Goal: Task Accomplishment & Management: Complete application form

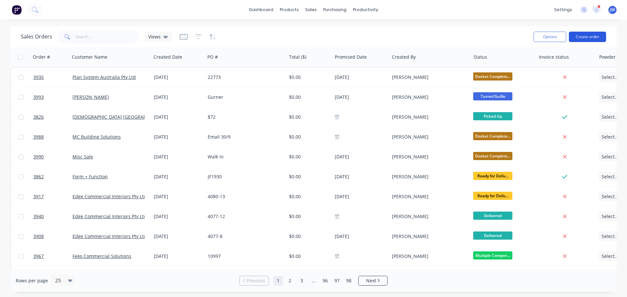
click at [588, 37] on button "Create order" at bounding box center [587, 37] width 37 height 10
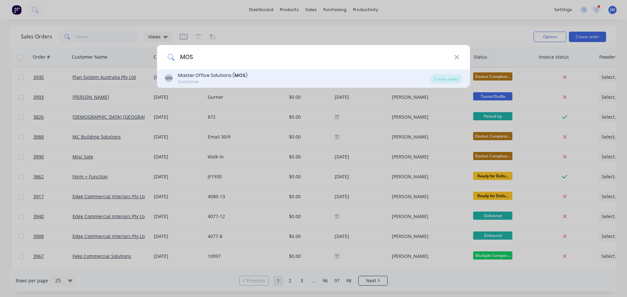
type input "MOS"
click at [186, 82] on div "Customer" at bounding box center [213, 82] width 70 height 6
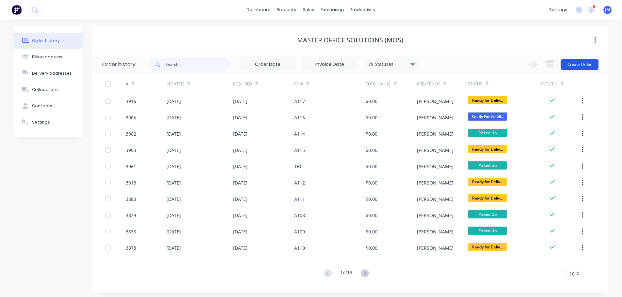
click at [580, 64] on button "Create Order" at bounding box center [580, 64] width 38 height 10
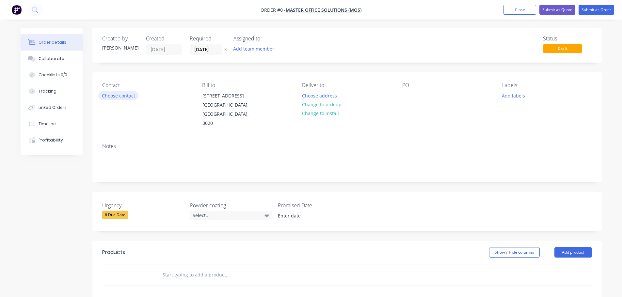
click at [121, 97] on button "Choose contact" at bounding box center [118, 95] width 40 height 9
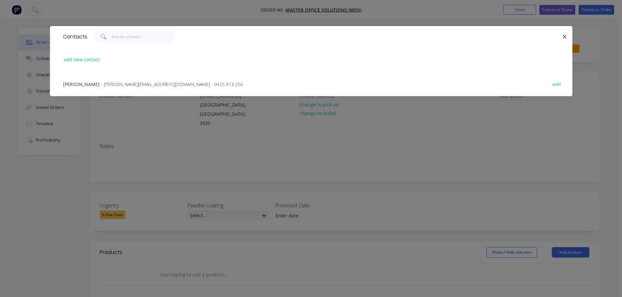
drag, startPoint x: 94, startPoint y: 81, endPoint x: 98, endPoint y: 81, distance: 3.6
click at [95, 81] on div "[PERSON_NAME] - [PERSON_NAME][EMAIL_ADDRESS][DOMAIN_NAME] - 0425 813 256" at bounding box center [153, 84] width 180 height 7
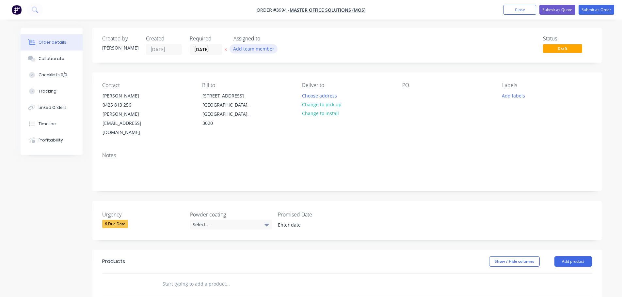
click at [247, 52] on button "Add team member" at bounding box center [254, 48] width 48 height 9
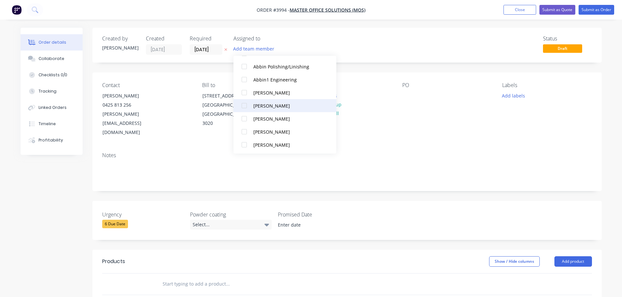
scroll to position [163, 0]
click at [244, 103] on div at bounding box center [244, 104] width 13 height 13
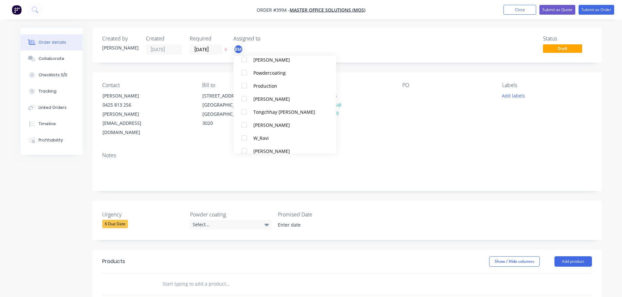
scroll to position [437, 0]
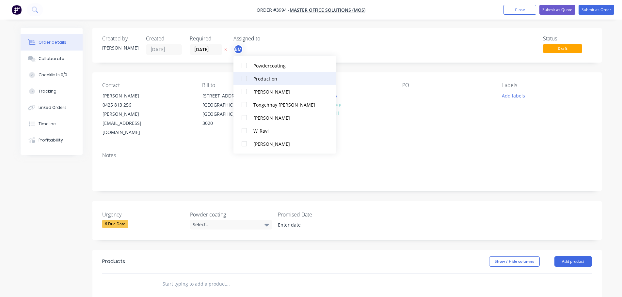
click at [245, 80] on div at bounding box center [244, 78] width 13 height 13
click at [402, 116] on div "Contact [PERSON_NAME] [PHONE_NUMBER] [PERSON_NAME][EMAIL_ADDRESS][DOMAIN_NAME] …" at bounding box center [346, 109] width 509 height 75
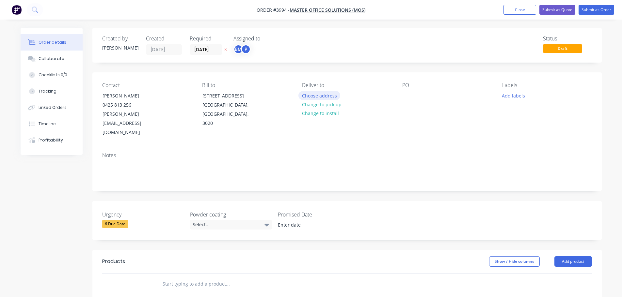
click at [319, 99] on button "Choose address" at bounding box center [319, 95] width 42 height 9
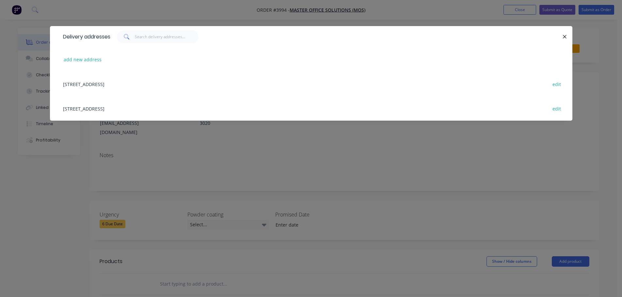
click at [128, 107] on div "[STREET_ADDRESS] edit" at bounding box center [311, 108] width 503 height 24
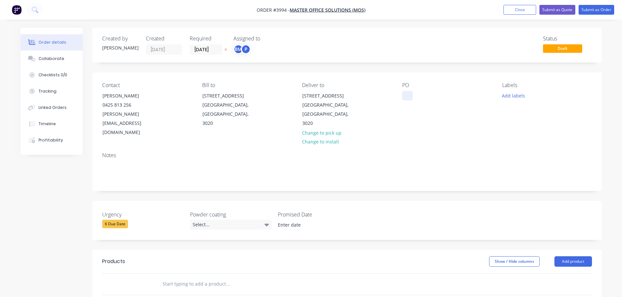
click at [405, 92] on div at bounding box center [407, 95] width 10 height 9
click at [56, 63] on button "Collaborate" at bounding box center [52, 59] width 62 height 16
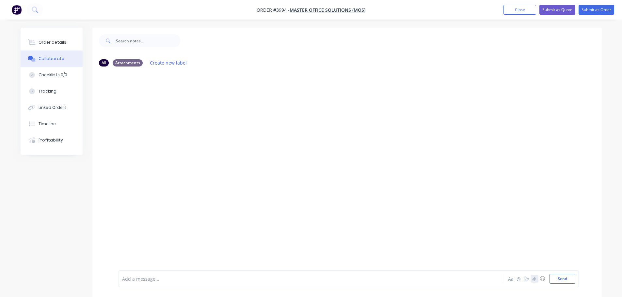
click at [534, 279] on icon "button" at bounding box center [534, 279] width 4 height 5
click at [557, 275] on button "Send" at bounding box center [562, 279] width 26 height 10
click at [62, 43] on div "Order details" at bounding box center [53, 43] width 28 height 6
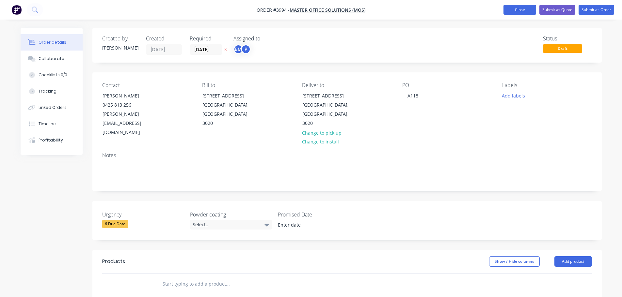
click at [530, 8] on button "Close" at bounding box center [519, 10] width 33 height 10
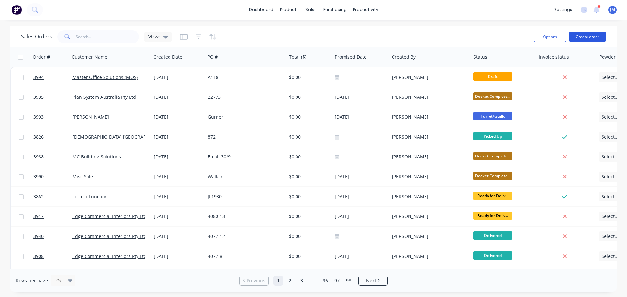
click at [591, 33] on button "Create order" at bounding box center [587, 37] width 37 height 10
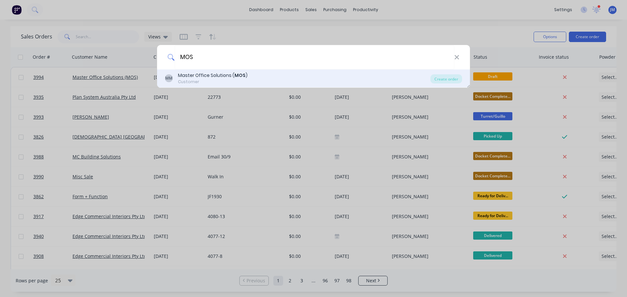
type input "MOS"
click at [218, 75] on div "Master Office Solutions ( MOS )" at bounding box center [213, 75] width 70 height 7
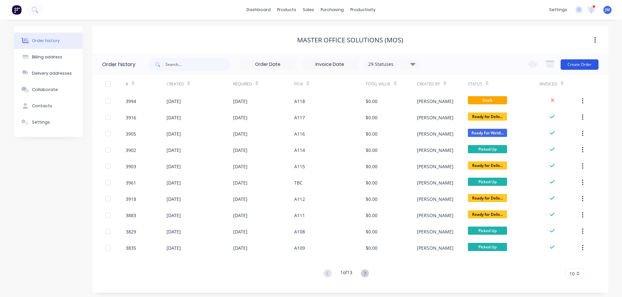
click at [579, 65] on button "Create Order" at bounding box center [580, 64] width 38 height 10
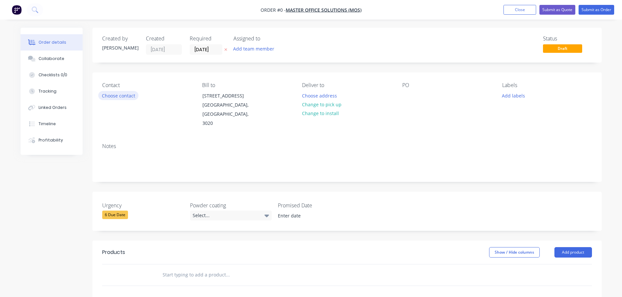
click at [134, 95] on button "Choose contact" at bounding box center [118, 95] width 40 height 9
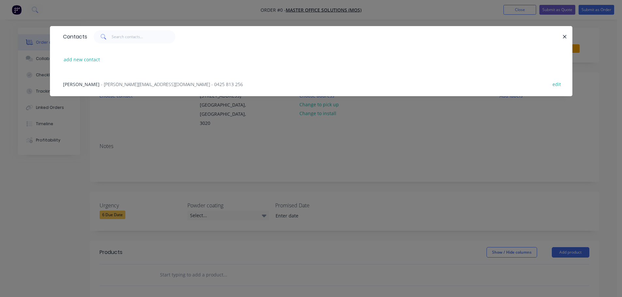
click at [108, 83] on span "- [PERSON_NAME][EMAIL_ADDRESS][DOMAIN_NAME] - 0425 813 256" at bounding box center [172, 84] width 142 height 6
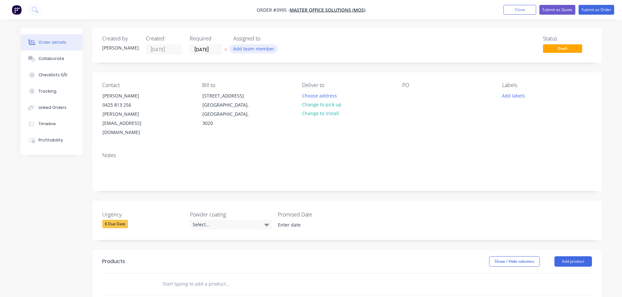
click at [260, 48] on button "Add team member" at bounding box center [254, 48] width 48 height 9
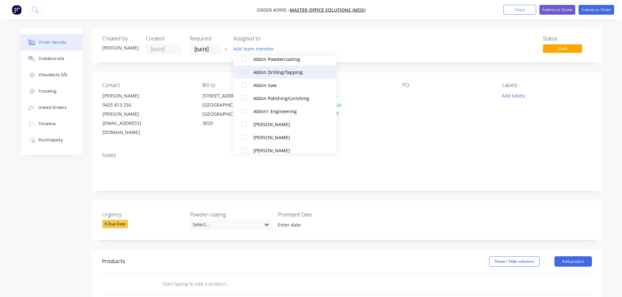
scroll to position [163, 0]
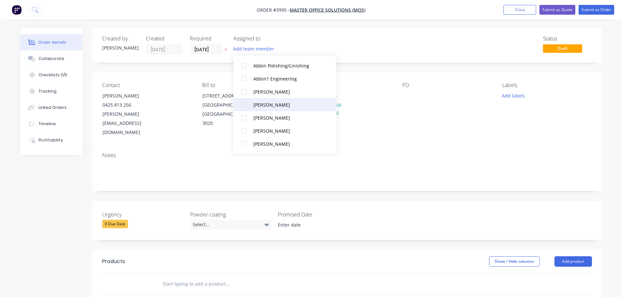
click at [246, 103] on div at bounding box center [244, 104] width 13 height 13
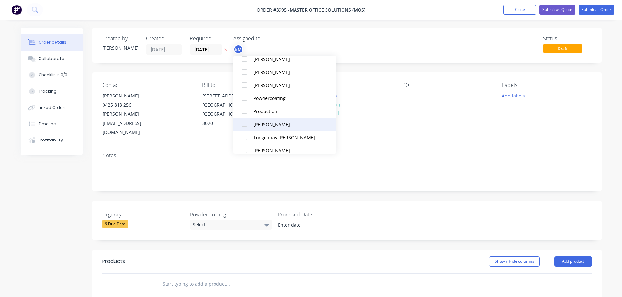
click at [242, 114] on div at bounding box center [244, 111] width 13 height 13
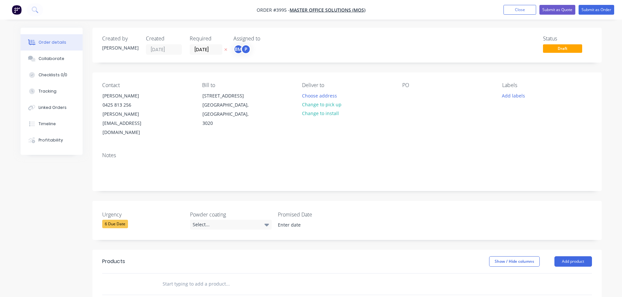
click at [403, 127] on div "Contact [PERSON_NAME] [PHONE_NUMBER] [PERSON_NAME][EMAIL_ADDRESS][DOMAIN_NAME] …" at bounding box center [346, 109] width 509 height 75
click at [309, 93] on button "Choose address" at bounding box center [319, 95] width 42 height 9
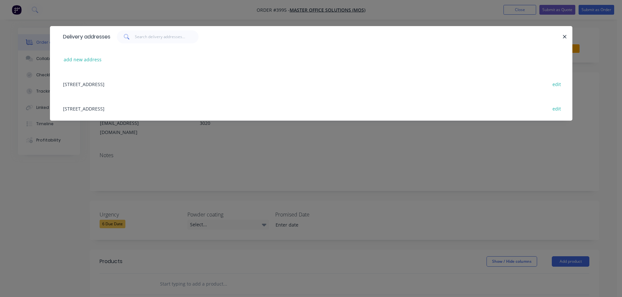
click at [149, 109] on div "[STREET_ADDRESS] edit" at bounding box center [311, 108] width 503 height 24
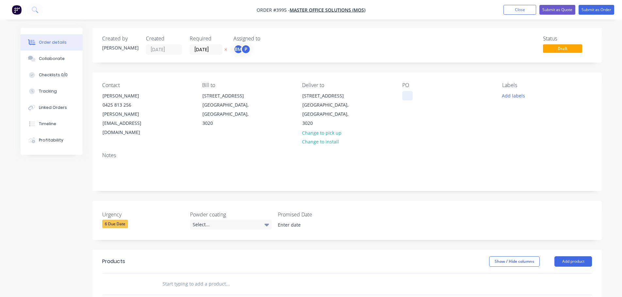
click at [410, 94] on div at bounding box center [407, 95] width 10 height 9
click at [49, 59] on div "Collaborate" at bounding box center [52, 59] width 26 height 6
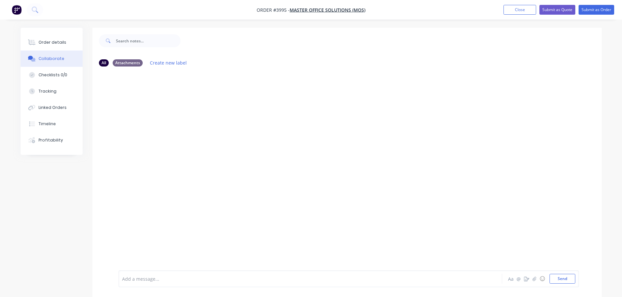
click at [534, 274] on div "Add a message... Aa @ ☺ Send" at bounding box center [349, 279] width 460 height 17
click at [534, 277] on icon "button" at bounding box center [534, 279] width 4 height 5
click at [561, 280] on button "Send" at bounding box center [562, 279] width 26 height 10
click at [55, 41] on div "Order details" at bounding box center [53, 43] width 28 height 6
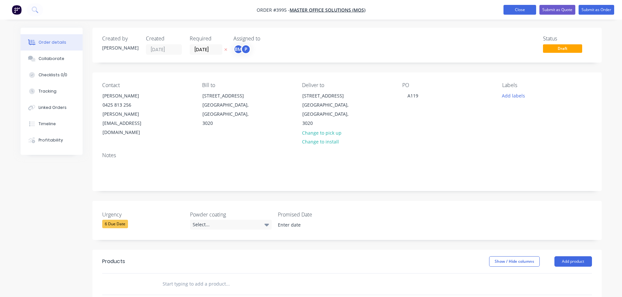
click at [517, 9] on button "Close" at bounding box center [519, 10] width 33 height 10
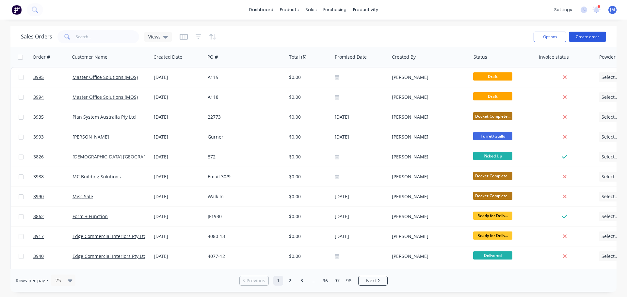
click at [587, 34] on button "Create order" at bounding box center [587, 37] width 37 height 10
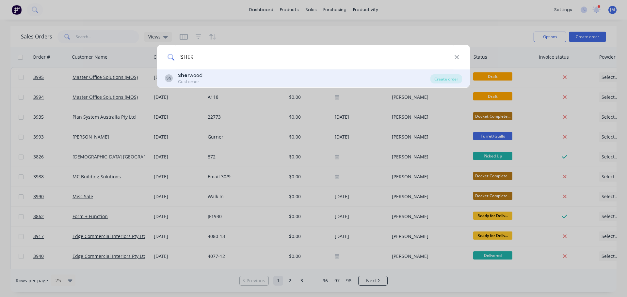
type input "SHER"
click at [204, 80] on div "SS [PERSON_NAME] Customer" at bounding box center [297, 78] width 265 height 13
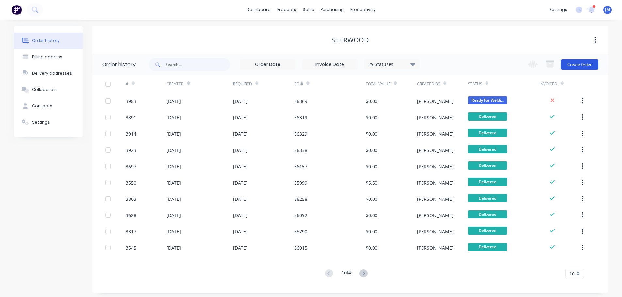
click at [581, 62] on button "Create Order" at bounding box center [580, 64] width 38 height 10
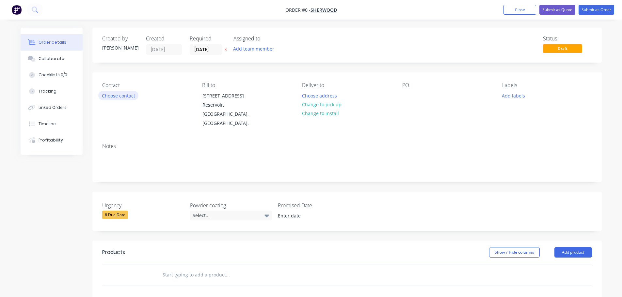
click at [122, 93] on button "Choose contact" at bounding box center [118, 95] width 40 height 9
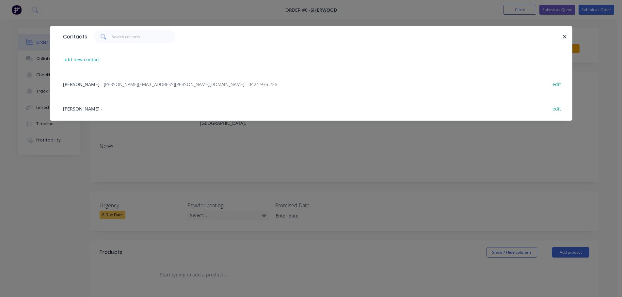
click at [101, 85] on span "- [PERSON_NAME][EMAIL_ADDRESS][PERSON_NAME][DOMAIN_NAME] - 0424 936 226" at bounding box center [189, 84] width 176 height 6
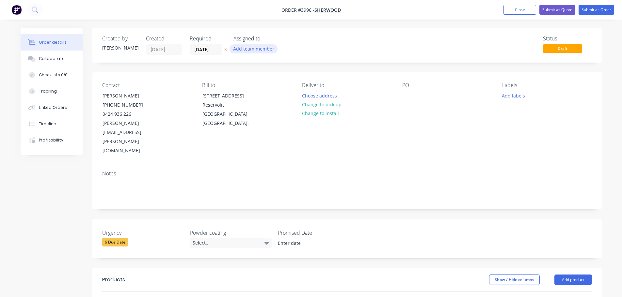
click at [254, 49] on button "Add team member" at bounding box center [254, 48] width 48 height 9
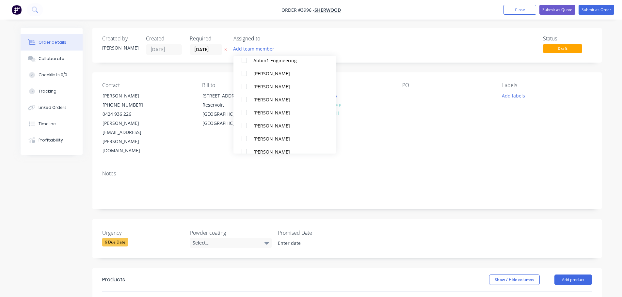
scroll to position [196, 0]
click at [244, 72] on div at bounding box center [244, 72] width 13 height 13
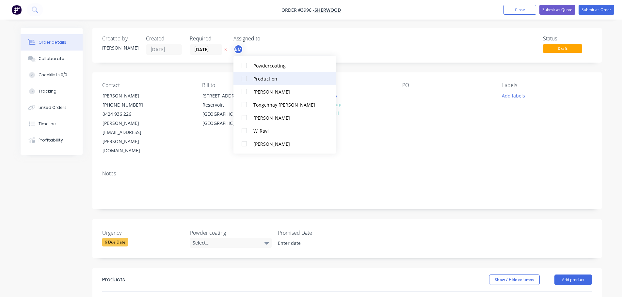
click at [246, 78] on div at bounding box center [244, 78] width 13 height 13
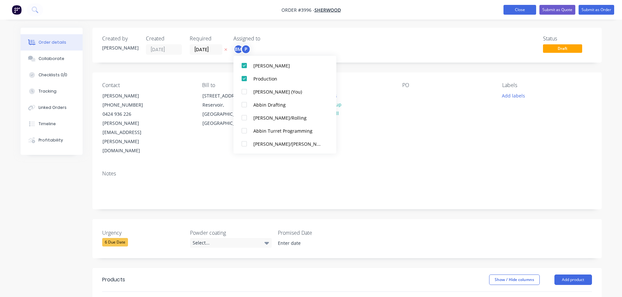
click at [523, 7] on button "Close" at bounding box center [519, 10] width 33 height 10
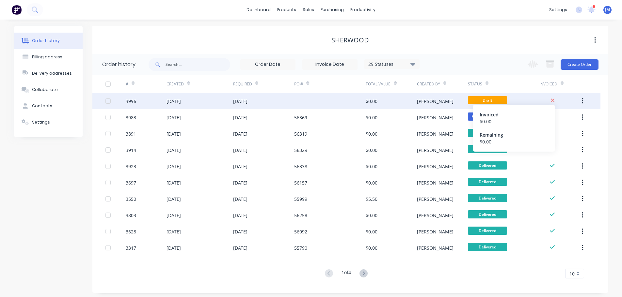
click at [552, 101] on icon at bounding box center [553, 101] width 4 height 4
click at [582, 100] on icon "button" at bounding box center [582, 101] width 1 height 6
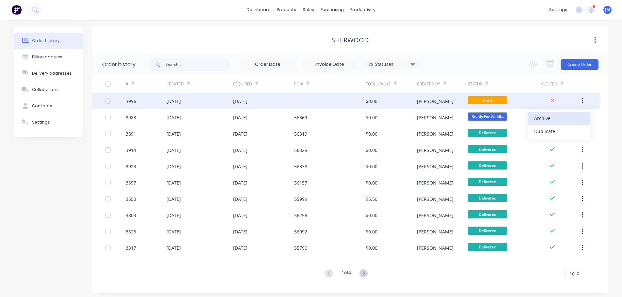
click at [537, 115] on div "Archive" at bounding box center [559, 118] width 50 height 9
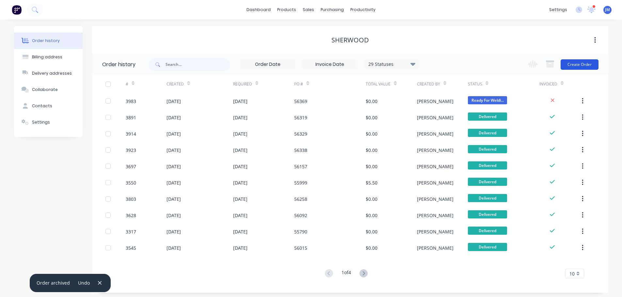
click at [581, 62] on button "Create Order" at bounding box center [580, 64] width 38 height 10
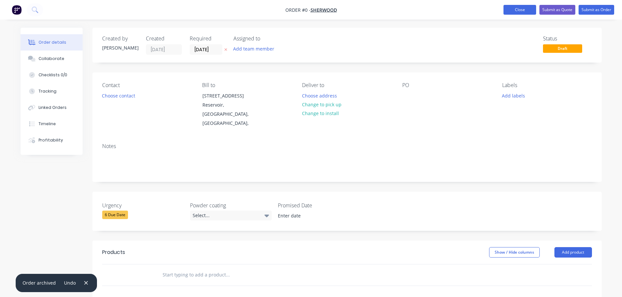
click at [515, 5] on button "Close" at bounding box center [519, 10] width 33 height 10
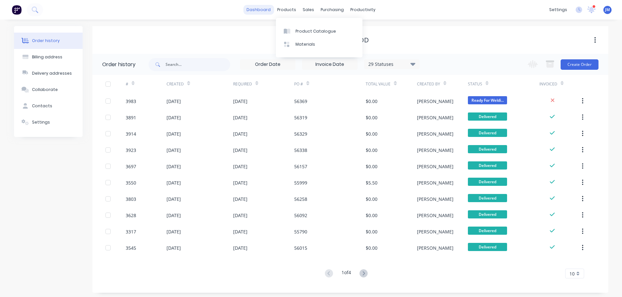
click at [252, 9] on link "dashboard" at bounding box center [258, 10] width 31 height 10
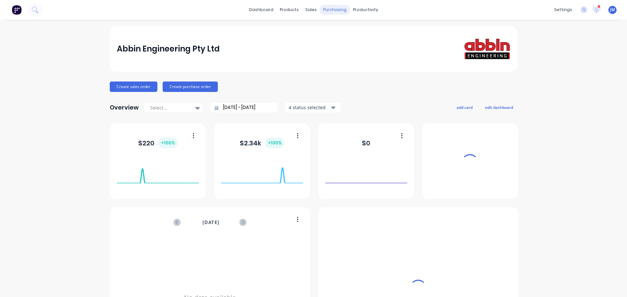
click at [332, 9] on div "purchasing" at bounding box center [335, 10] width 30 height 10
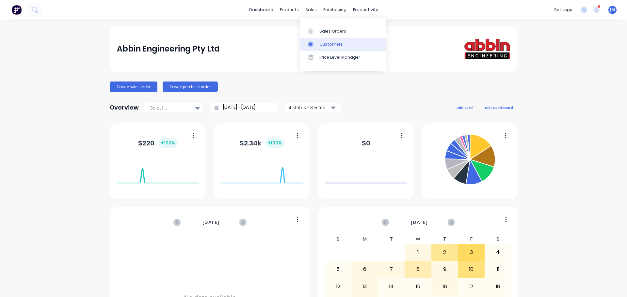
click at [326, 40] on link "Customers" at bounding box center [343, 44] width 87 height 13
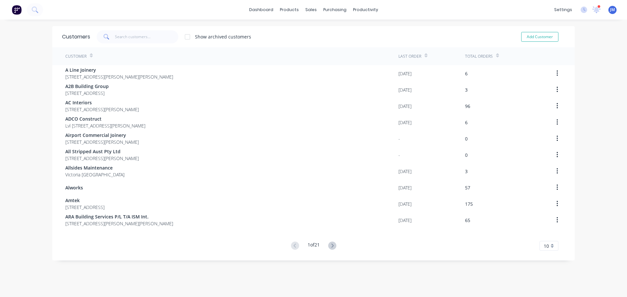
click at [107, 54] on div "Customer" at bounding box center [231, 56] width 333 height 18
click at [90, 54] on div "Customer" at bounding box center [231, 56] width 333 height 18
click at [116, 36] on input "text" at bounding box center [147, 36] width 64 height 13
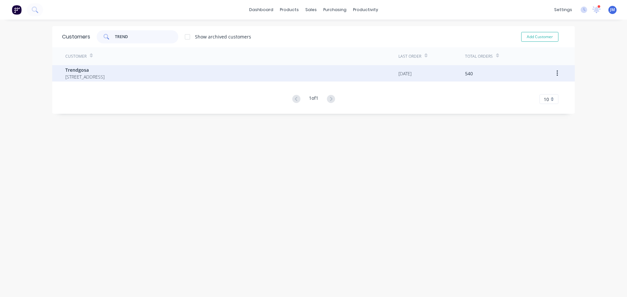
type input "TREND"
click at [90, 77] on span "[STREET_ADDRESS]" at bounding box center [84, 76] width 39 height 7
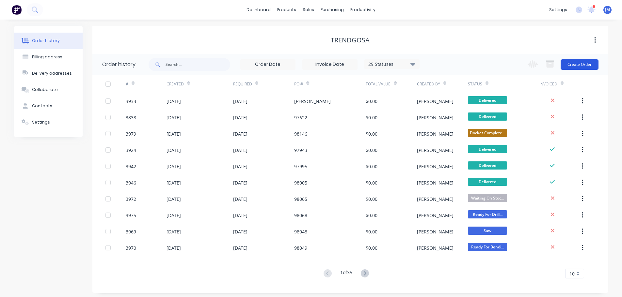
click at [577, 64] on button "Create Order" at bounding box center [580, 64] width 38 height 10
click at [588, 65] on button "Create Order" at bounding box center [580, 64] width 38 height 10
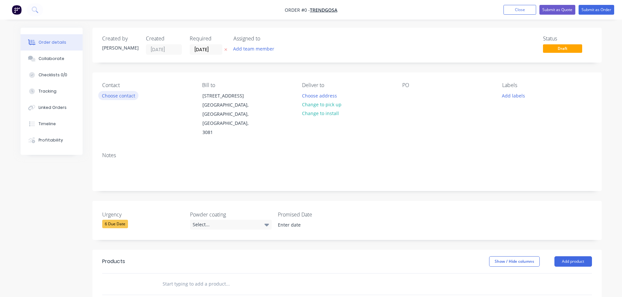
click at [124, 97] on button "Choose contact" at bounding box center [118, 95] width 40 height 9
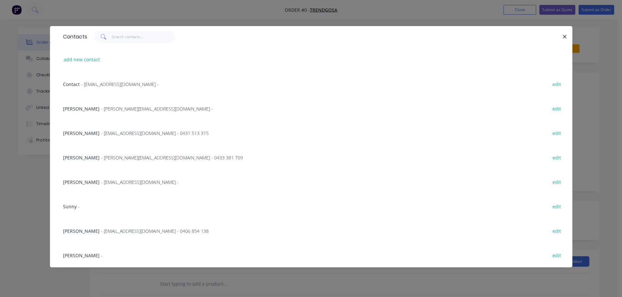
click at [105, 107] on span "- [PERSON_NAME][EMAIL_ADDRESS][DOMAIN_NAME] -" at bounding box center [157, 109] width 112 height 6
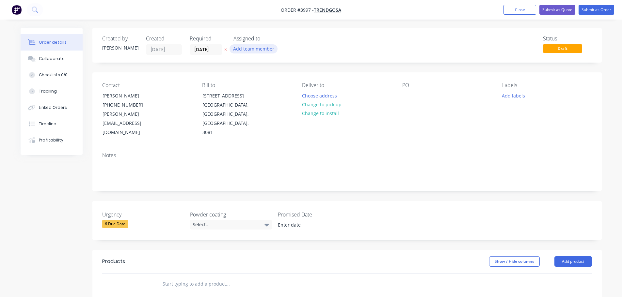
click at [254, 48] on button "Add team member" at bounding box center [254, 48] width 48 height 9
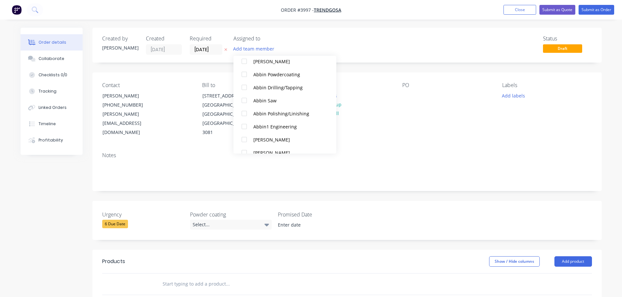
scroll to position [131, 0]
click at [245, 136] on div at bounding box center [244, 137] width 13 height 13
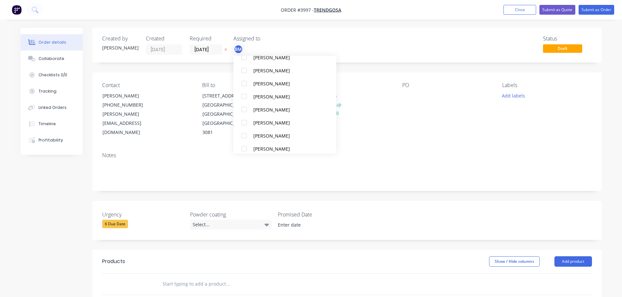
scroll to position [261, 0]
click at [245, 111] on div at bounding box center [244, 111] width 13 height 13
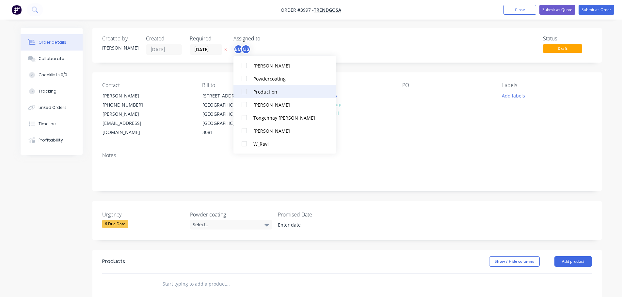
click at [244, 93] on div at bounding box center [244, 91] width 13 height 13
click at [407, 125] on div "Contact [PERSON_NAME] [PHONE_NUMBER] [PERSON_NAME][EMAIL_ADDRESS][DOMAIN_NAME] …" at bounding box center [346, 109] width 509 height 75
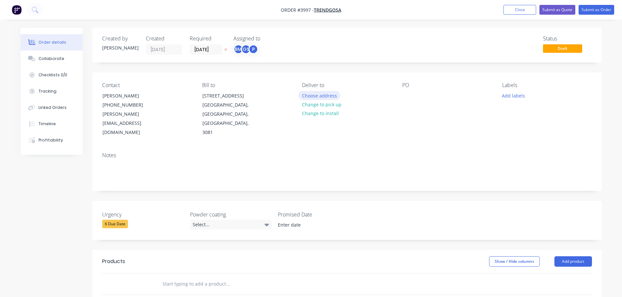
click at [320, 98] on button "Choose address" at bounding box center [319, 95] width 42 height 9
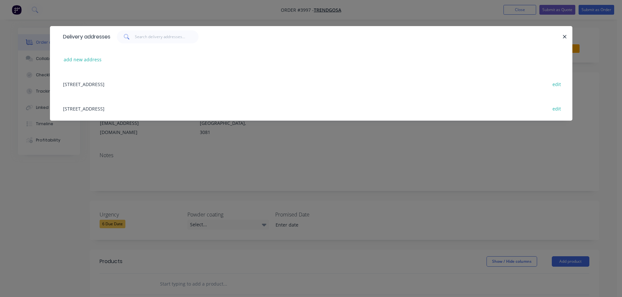
click at [106, 109] on div "[STREET_ADDRESS] edit" at bounding box center [311, 108] width 503 height 24
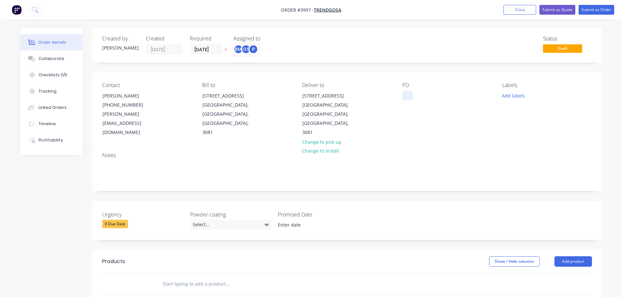
click at [408, 96] on div at bounding box center [407, 95] width 10 height 9
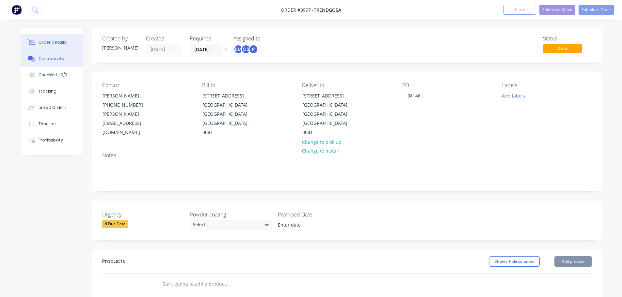
click at [61, 64] on button "Collaborate" at bounding box center [52, 59] width 62 height 16
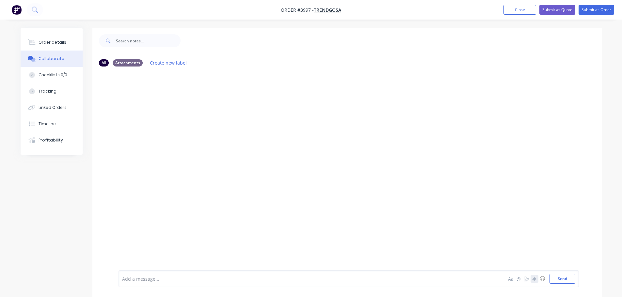
click at [535, 279] on icon "button" at bounding box center [534, 279] width 4 height 5
click at [565, 280] on button "Send" at bounding box center [562, 279] width 26 height 10
click at [59, 43] on div "Order details" at bounding box center [53, 43] width 28 height 6
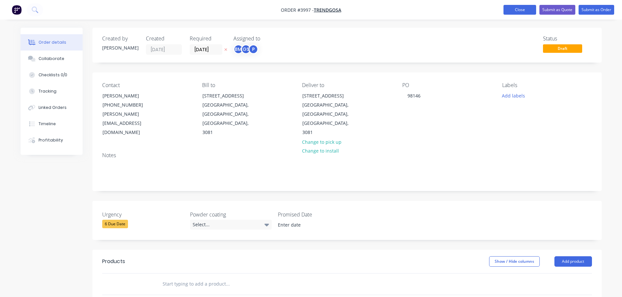
click at [514, 11] on button "Close" at bounding box center [519, 10] width 33 height 10
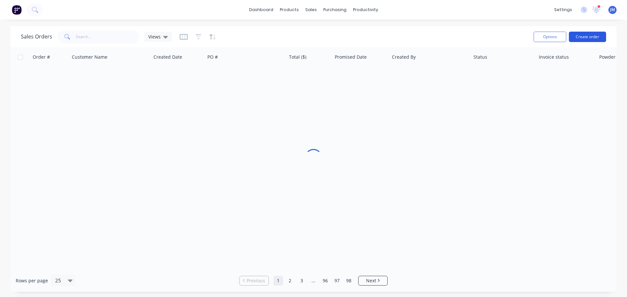
click at [584, 33] on button "Create order" at bounding box center [587, 37] width 37 height 10
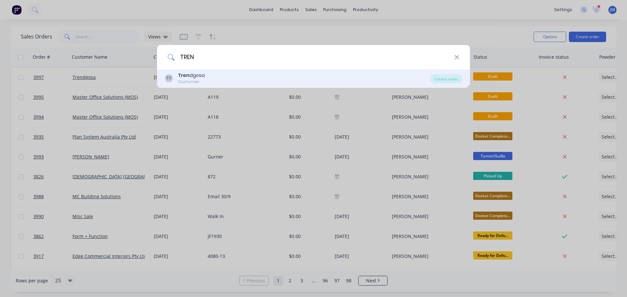
type input "TREN"
click at [216, 76] on div "TT Tren dgosa Customer" at bounding box center [297, 78] width 265 height 13
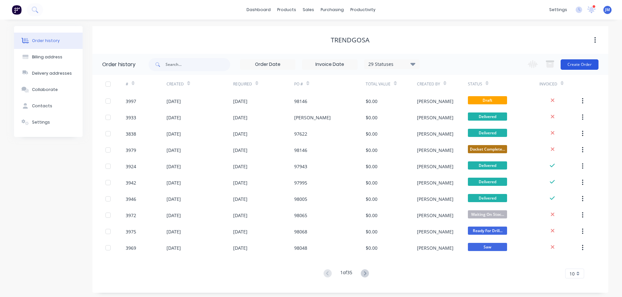
click at [585, 68] on button "Create Order" at bounding box center [580, 64] width 38 height 10
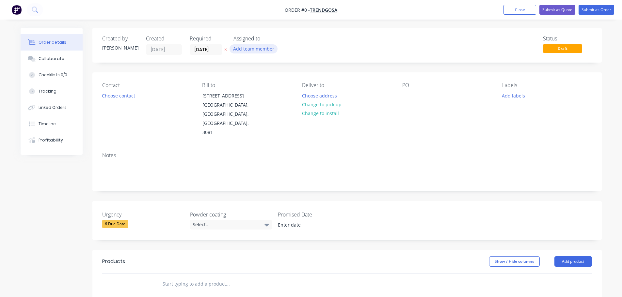
click at [243, 52] on button "Add team member" at bounding box center [254, 48] width 48 height 9
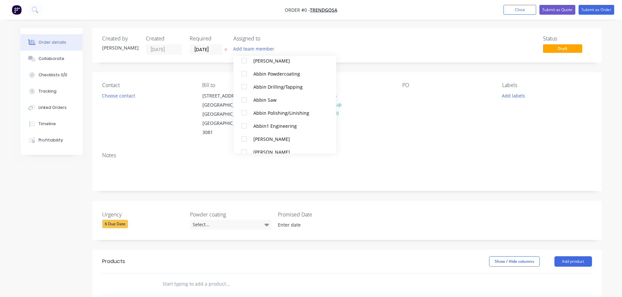
scroll to position [131, 0]
click at [242, 133] on div at bounding box center [244, 137] width 13 height 13
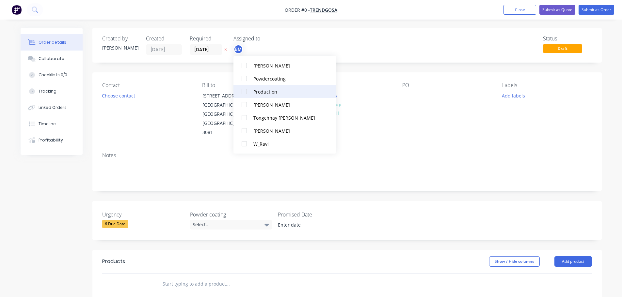
click at [244, 87] on div at bounding box center [244, 91] width 13 height 13
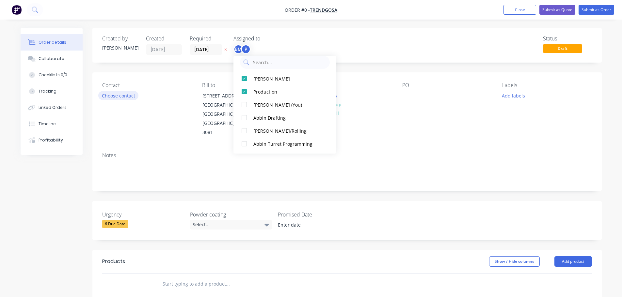
click at [115, 92] on div "Order details Collaborate Checklists 0/0 Tracking Linked Orders Timeline Profit…" at bounding box center [311, 245] width 594 height 434
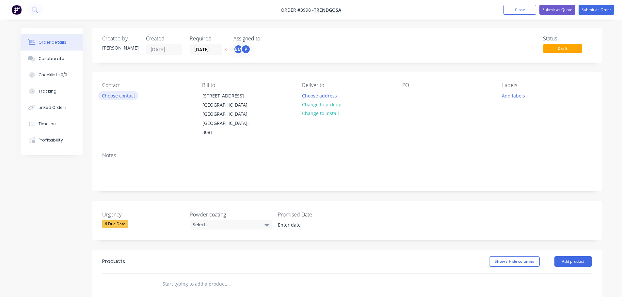
click at [117, 95] on button "Choose contact" at bounding box center [118, 95] width 40 height 9
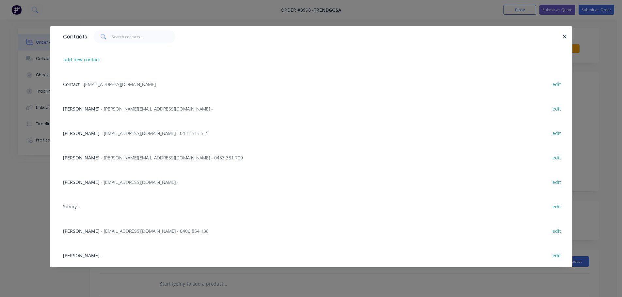
click at [111, 108] on span "- [PERSON_NAME][EMAIL_ADDRESS][DOMAIN_NAME] -" at bounding box center [157, 109] width 112 height 6
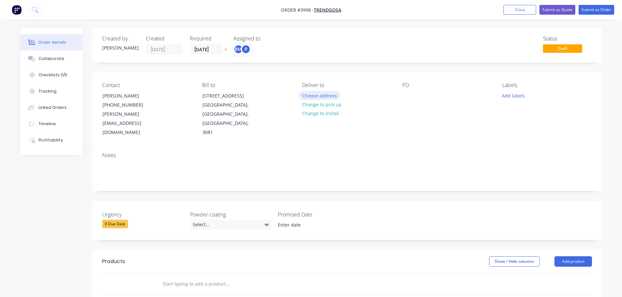
click at [325, 95] on button "Choose address" at bounding box center [319, 95] width 42 height 9
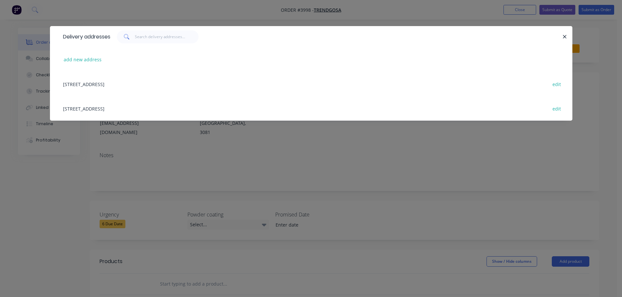
click at [166, 108] on div "[STREET_ADDRESS] edit" at bounding box center [311, 108] width 503 height 24
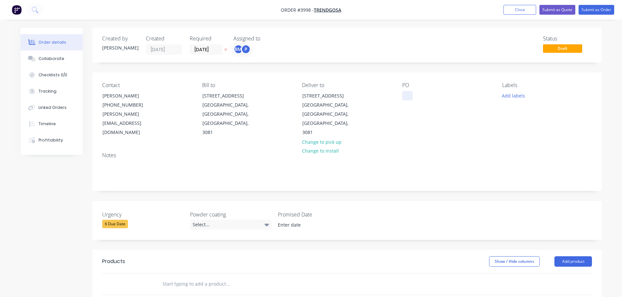
click at [408, 93] on div at bounding box center [407, 95] width 10 height 9
click at [50, 55] on button "Collaborate" at bounding box center [52, 59] width 62 height 16
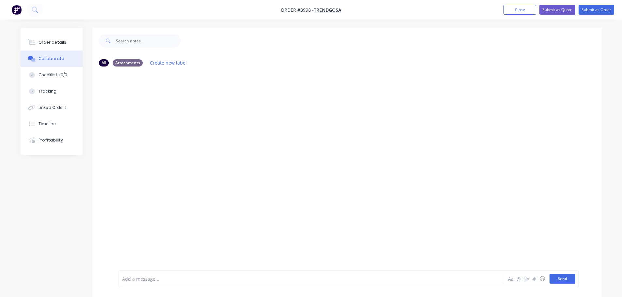
click at [565, 279] on button "Send" at bounding box center [562, 279] width 26 height 10
click at [536, 278] on icon "button" at bounding box center [534, 279] width 4 height 5
click at [564, 277] on button "Send" at bounding box center [562, 279] width 26 height 10
click at [58, 43] on div "Order details" at bounding box center [53, 43] width 28 height 6
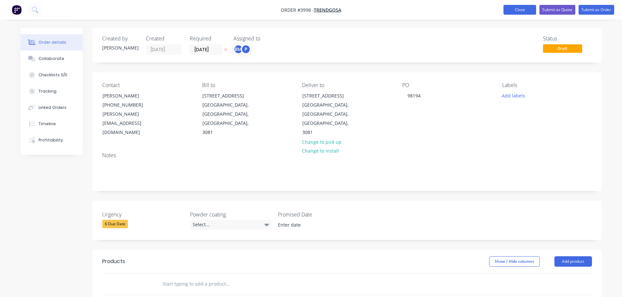
click at [519, 9] on button "Close" at bounding box center [519, 10] width 33 height 10
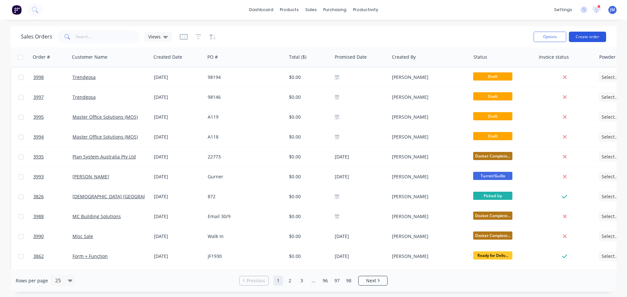
click at [587, 36] on button "Create order" at bounding box center [587, 37] width 37 height 10
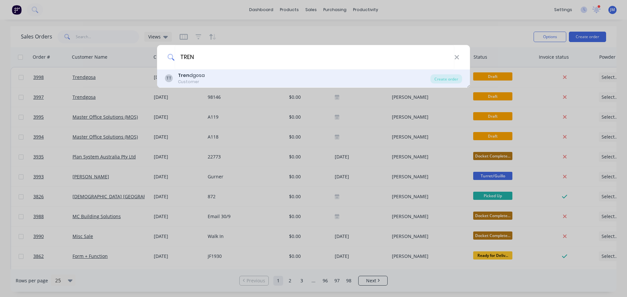
type input "TREN"
click at [192, 75] on div "Tren dgosa" at bounding box center [191, 75] width 27 height 7
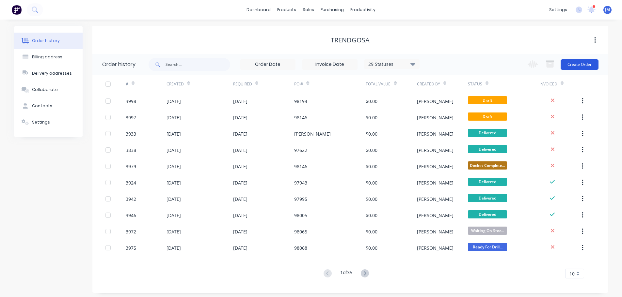
click at [571, 62] on button "Create Order" at bounding box center [580, 64] width 38 height 10
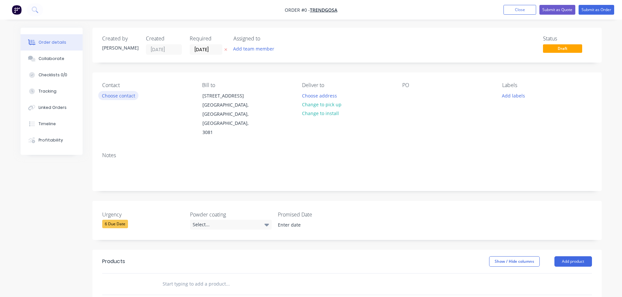
click at [119, 94] on button "Choose contact" at bounding box center [118, 95] width 40 height 9
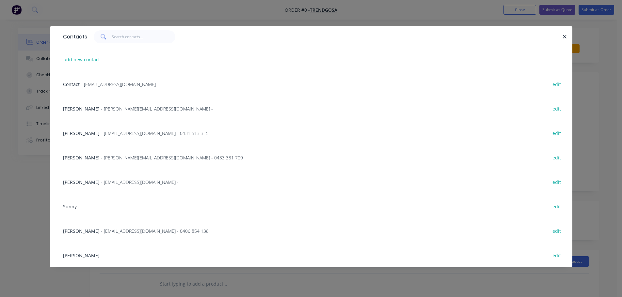
click at [108, 111] on span "- [PERSON_NAME][EMAIL_ADDRESS][DOMAIN_NAME] -" at bounding box center [157, 109] width 112 height 6
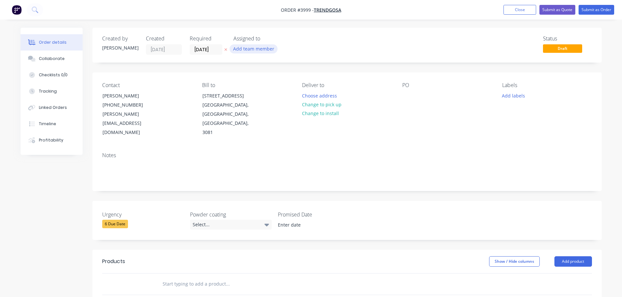
click at [250, 50] on button "Add team member" at bounding box center [254, 48] width 48 height 9
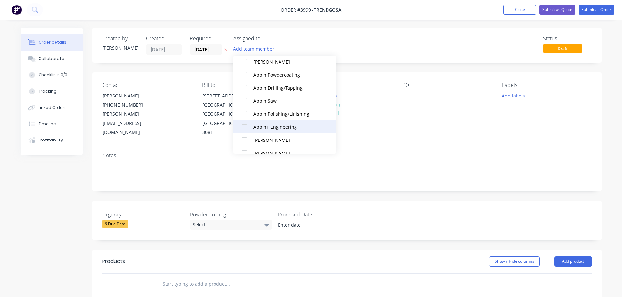
scroll to position [163, 0]
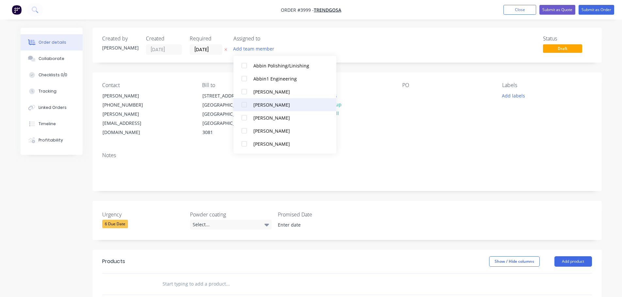
click at [242, 107] on div at bounding box center [244, 104] width 13 height 13
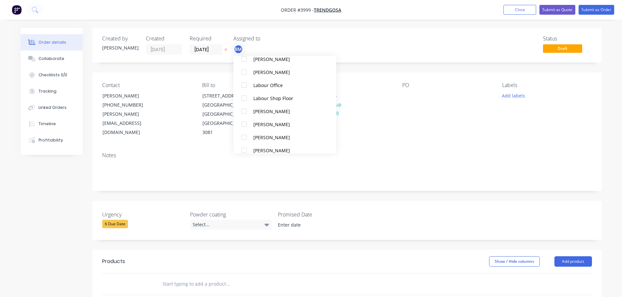
scroll to position [294, 0]
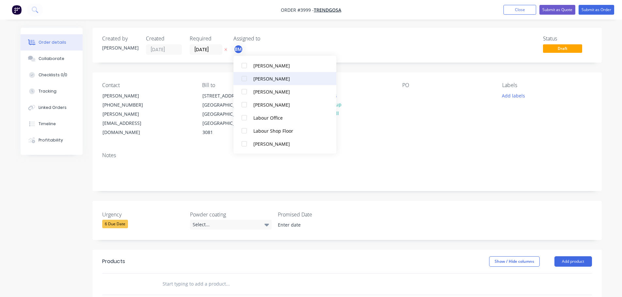
click at [243, 81] on div at bounding box center [244, 78] width 13 height 13
click at [245, 82] on div at bounding box center [244, 78] width 13 height 13
click at [397, 124] on div "Contact [PERSON_NAME] [PHONE_NUMBER] [PERSON_NAME][EMAIL_ADDRESS][DOMAIN_NAME] …" at bounding box center [346, 109] width 509 height 75
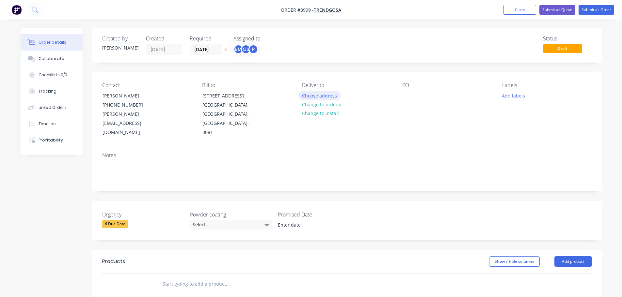
click at [321, 96] on button "Choose address" at bounding box center [319, 95] width 42 height 9
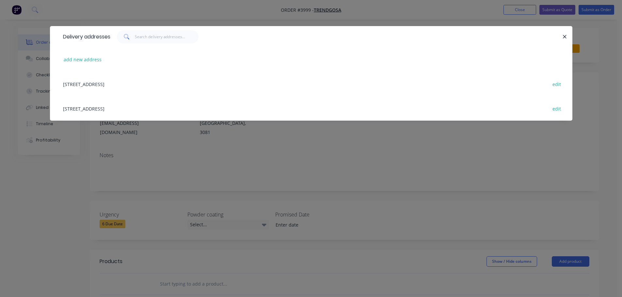
click at [137, 108] on div "[STREET_ADDRESS] edit" at bounding box center [311, 108] width 503 height 24
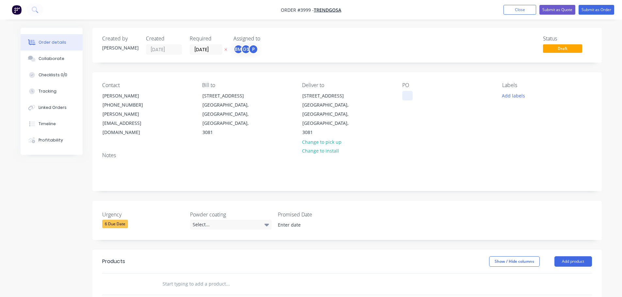
click at [409, 96] on div at bounding box center [407, 95] width 10 height 9
click at [43, 57] on div "Collaborate" at bounding box center [52, 59] width 26 height 6
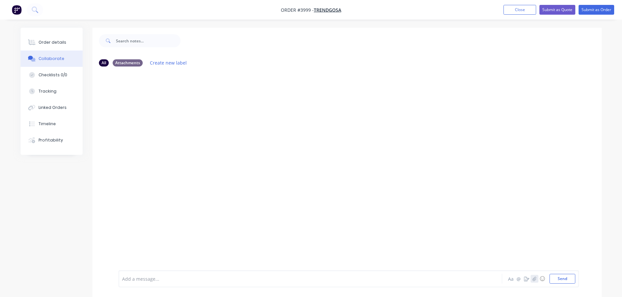
click at [537, 282] on button "button" at bounding box center [535, 279] width 8 height 8
click at [568, 280] on button "Send" at bounding box center [562, 279] width 26 height 10
click at [54, 43] on div "Order details" at bounding box center [53, 43] width 28 height 6
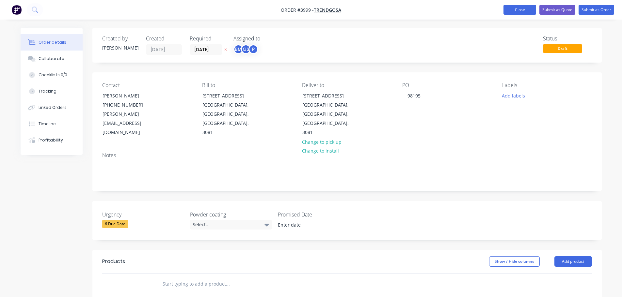
click at [531, 8] on button "Close" at bounding box center [519, 10] width 33 height 10
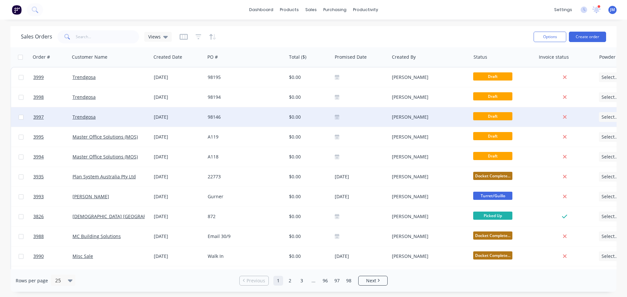
click at [228, 116] on div "98146" at bounding box center [244, 117] width 72 height 7
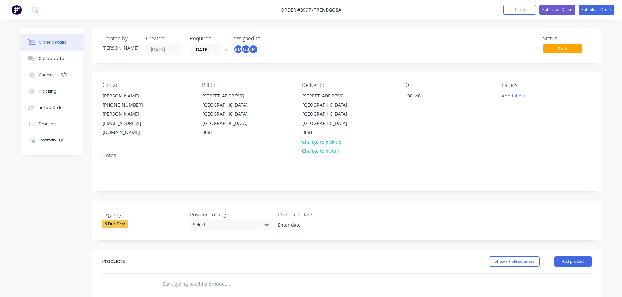
click at [51, 46] on button "Order details" at bounding box center [52, 42] width 62 height 16
click at [533, 11] on button "Close" at bounding box center [519, 10] width 33 height 10
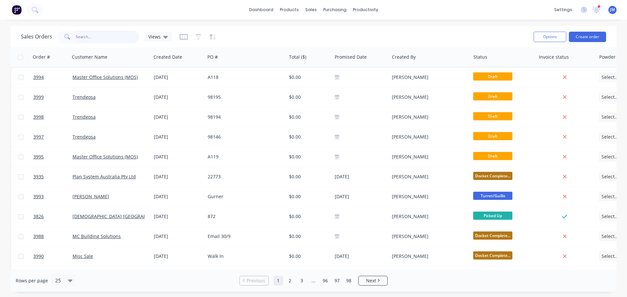
click at [84, 36] on input "text" at bounding box center [108, 36] width 64 height 13
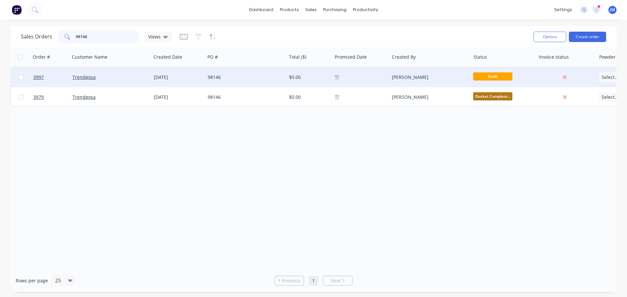
type input "98146"
click at [611, 77] on span "Select..." at bounding box center [609, 77] width 17 height 7
click at [494, 73] on span "Draft" at bounding box center [492, 76] width 39 height 8
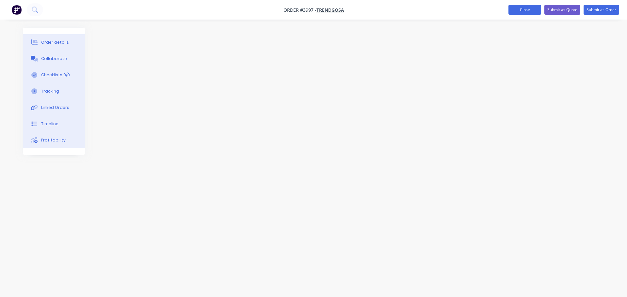
click at [520, 10] on button "Close" at bounding box center [524, 10] width 33 height 10
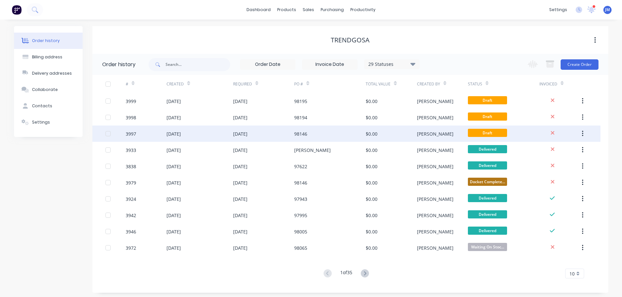
click at [580, 132] on button "button" at bounding box center [582, 134] width 15 height 12
click at [545, 150] on div "Archive" at bounding box center [559, 150] width 50 height 9
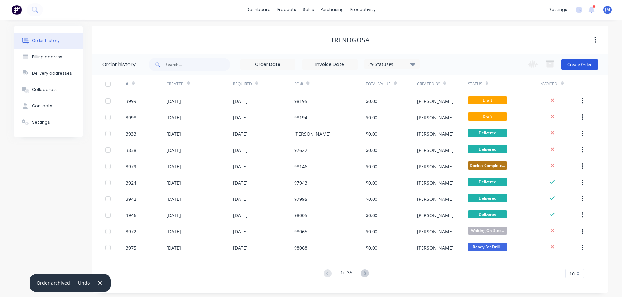
click at [577, 64] on button "Create Order" at bounding box center [580, 64] width 38 height 10
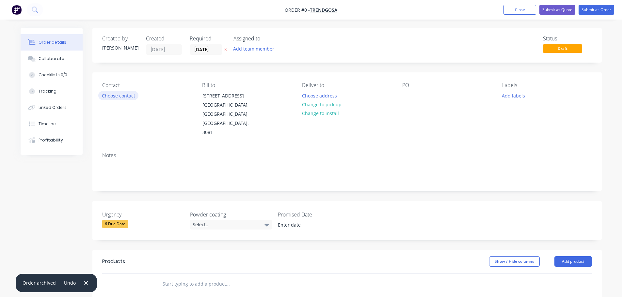
click at [118, 96] on button "Choose contact" at bounding box center [118, 95] width 40 height 9
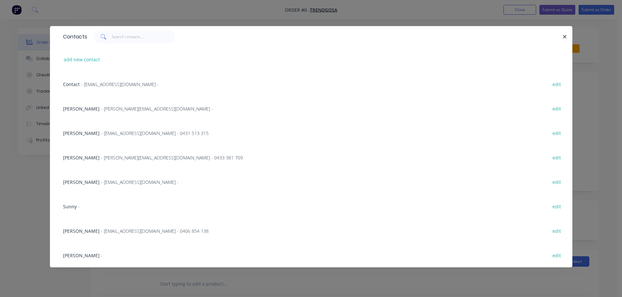
click at [106, 229] on span "- [EMAIL_ADDRESS][DOMAIN_NAME] - 0406 854 138" at bounding box center [155, 231] width 108 height 6
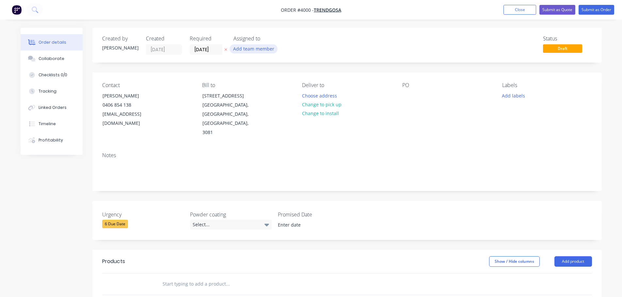
click at [254, 48] on button "Add team member" at bounding box center [254, 48] width 48 height 9
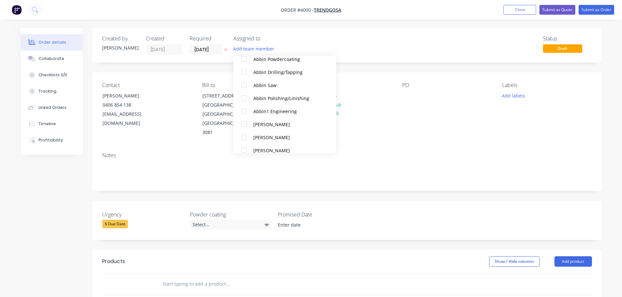
scroll to position [163, 0]
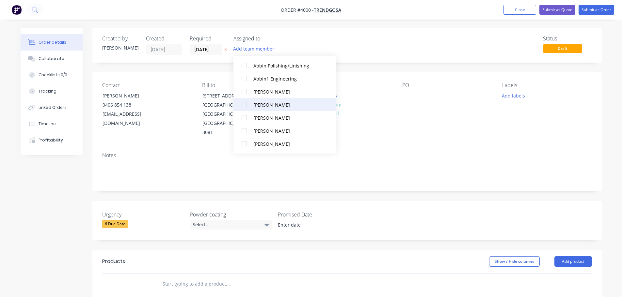
click at [244, 103] on div at bounding box center [244, 104] width 13 height 13
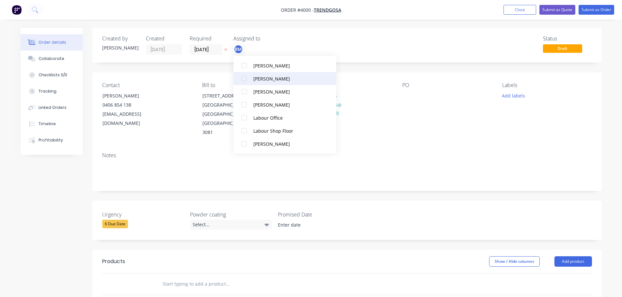
click at [245, 76] on div at bounding box center [244, 78] width 13 height 13
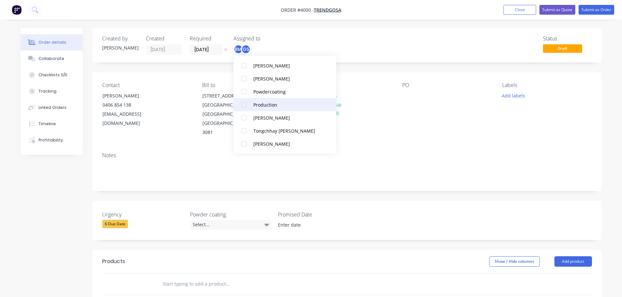
click at [256, 103] on div "Production" at bounding box center [287, 105] width 69 height 7
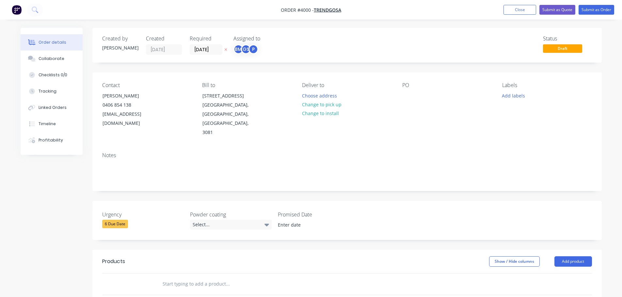
click at [401, 121] on div "Contact Pani Vandrapu [PHONE_NUMBER] [EMAIL_ADDRESS][DOMAIN_NAME] Bill to [STRE…" at bounding box center [346, 109] width 509 height 75
click at [323, 93] on button "Choose address" at bounding box center [319, 95] width 42 height 9
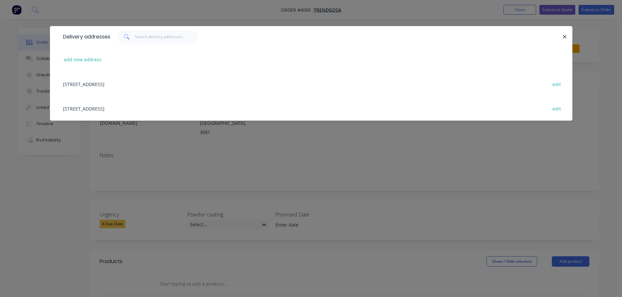
click at [127, 107] on div "[STREET_ADDRESS] edit" at bounding box center [311, 108] width 503 height 24
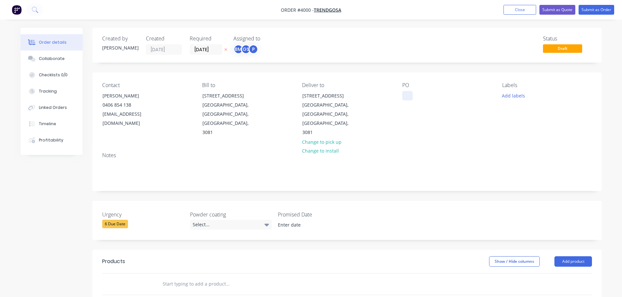
click at [406, 92] on div at bounding box center [407, 95] width 10 height 9
click at [409, 102] on div "PO 856471 v.1" at bounding box center [446, 109] width 89 height 55
click at [407, 103] on div "PO 856471 v.1" at bounding box center [446, 109] width 89 height 55
click at [435, 98] on div "856471 v.1" at bounding box center [419, 95] width 34 height 9
click at [50, 57] on div "Collaborate" at bounding box center [52, 59] width 26 height 6
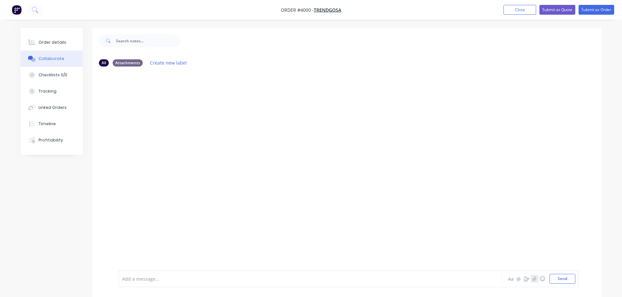
click at [534, 280] on icon "button" at bounding box center [534, 279] width 4 height 4
click at [565, 280] on button "Send" at bounding box center [562, 279] width 26 height 10
click at [54, 44] on div "Order details" at bounding box center [53, 43] width 28 height 6
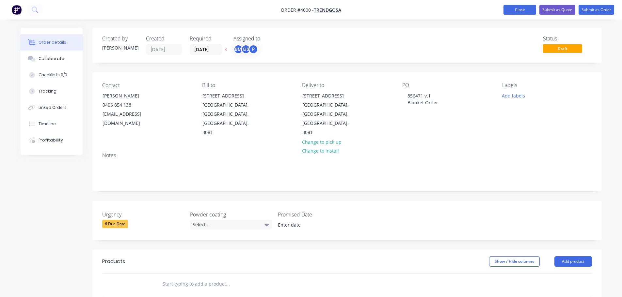
click at [510, 12] on button "Close" at bounding box center [519, 10] width 33 height 10
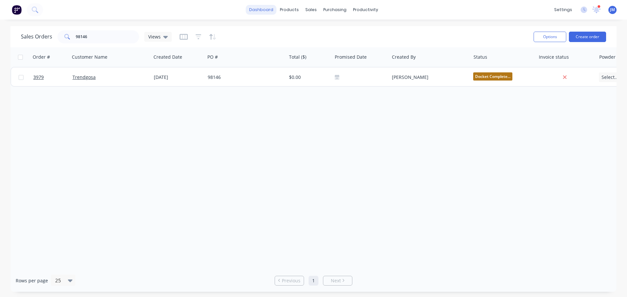
click at [272, 12] on link "dashboard" at bounding box center [261, 10] width 31 height 10
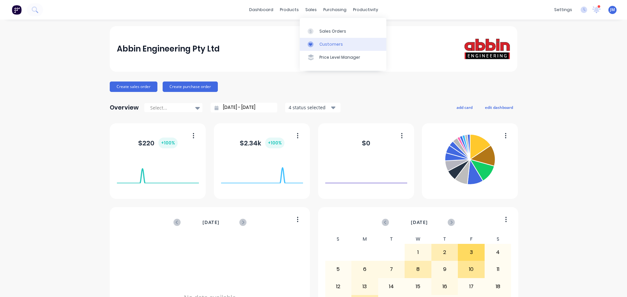
click at [329, 42] on div "Customers" at bounding box center [331, 44] width 24 height 6
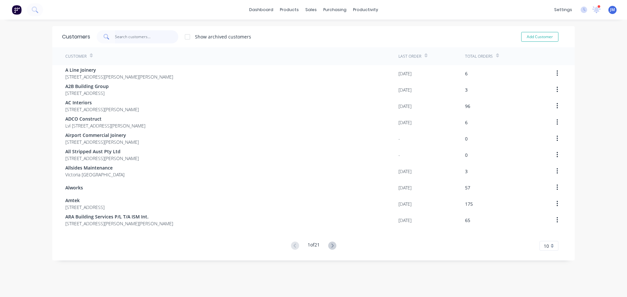
click at [126, 38] on input "text" at bounding box center [147, 36] width 64 height 13
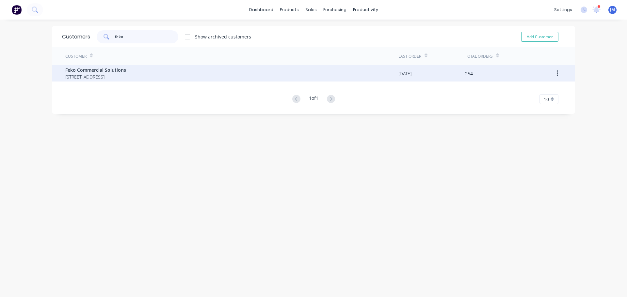
type input "feko"
click at [110, 71] on span "Feko Commercial Solutions" at bounding box center [95, 70] width 61 height 7
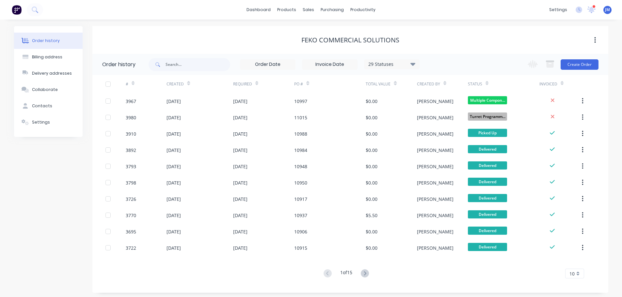
click at [58, 42] on button "Order history" at bounding box center [48, 41] width 69 height 16
click at [325, 40] on link "Customers" at bounding box center [343, 44] width 87 height 13
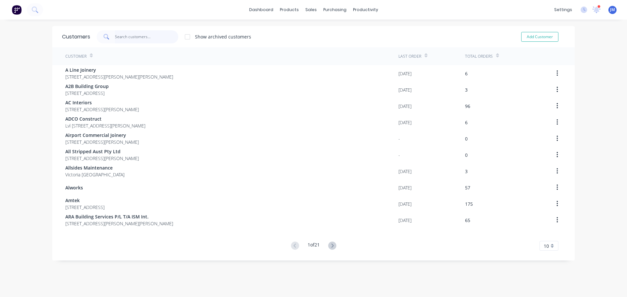
click at [121, 39] on input "text" at bounding box center [147, 36] width 64 height 13
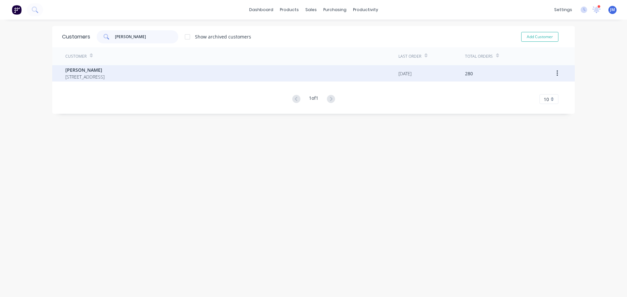
type input "[PERSON_NAME]"
click at [92, 69] on span "[PERSON_NAME]" at bounding box center [84, 70] width 39 height 7
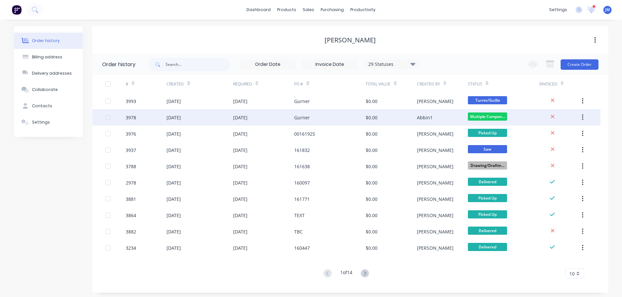
click at [202, 117] on div "[DATE]" at bounding box center [200, 117] width 66 height 16
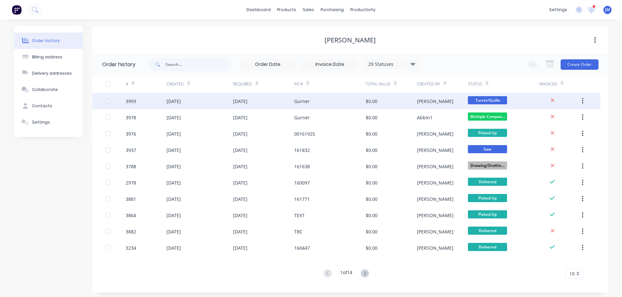
click at [302, 102] on div "Gurner" at bounding box center [302, 101] width 16 height 7
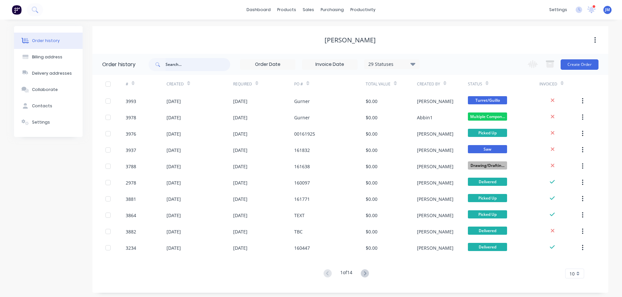
click at [184, 64] on input "text" at bounding box center [198, 64] width 65 height 13
type input "161"
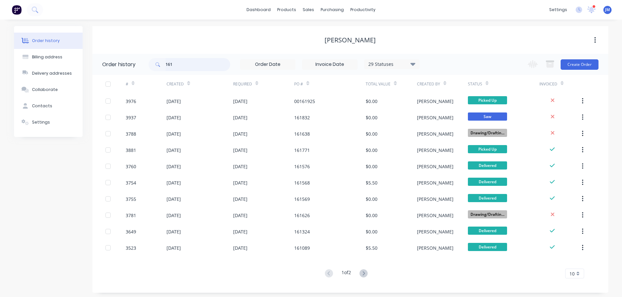
click at [184, 64] on input "161" at bounding box center [198, 64] width 65 height 13
type input "161915"
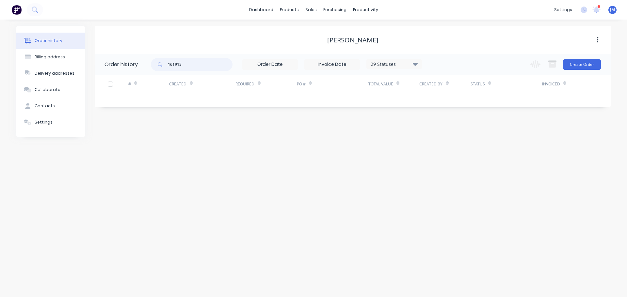
click at [186, 65] on input "161915" at bounding box center [200, 64] width 65 height 13
type input "161"
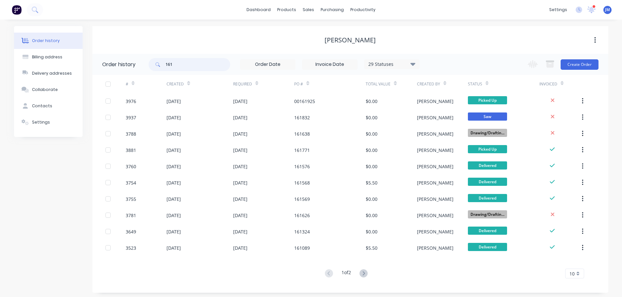
click at [186, 65] on input "161" at bounding box center [198, 64] width 65 height 13
type input "161925"
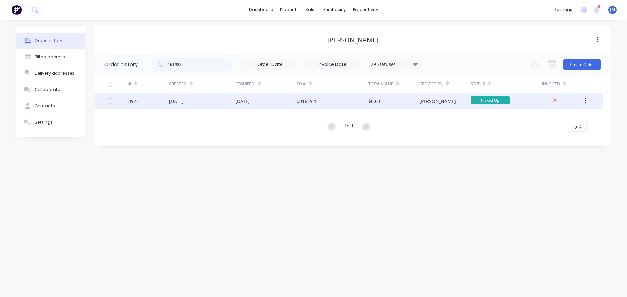
click at [196, 103] on div "[DATE]" at bounding box center [202, 101] width 66 height 16
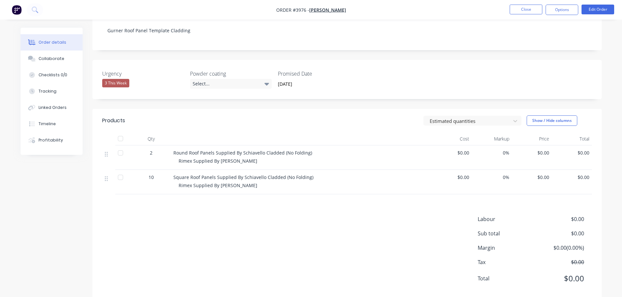
scroll to position [98, 0]
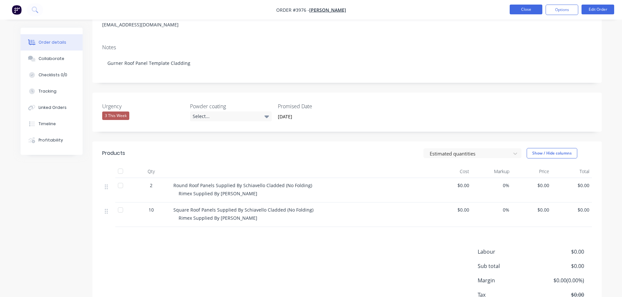
click at [536, 6] on button "Close" at bounding box center [526, 10] width 33 height 10
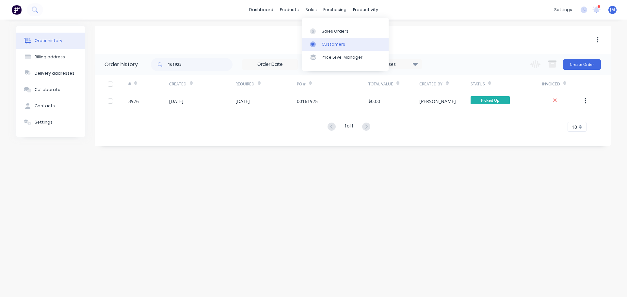
click at [330, 46] on div "Customers" at bounding box center [334, 44] width 24 height 6
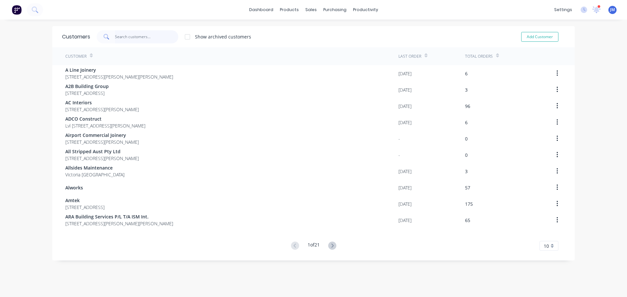
click at [135, 37] on input "text" at bounding box center [147, 36] width 64 height 13
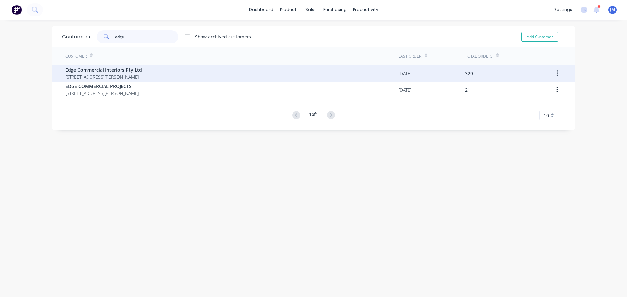
type input "edge"
click at [107, 70] on span "Edge Commercial Interiors Pty Ltd" at bounding box center [103, 70] width 77 height 7
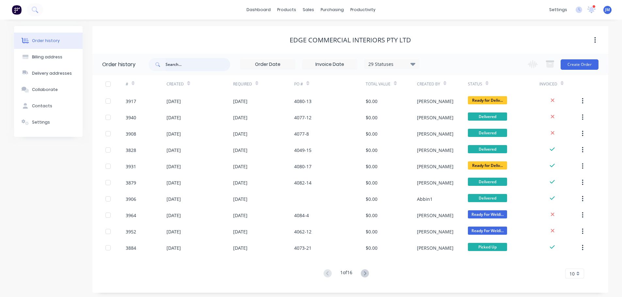
click at [177, 67] on input "text" at bounding box center [198, 64] width 65 height 13
type input "4077-16"
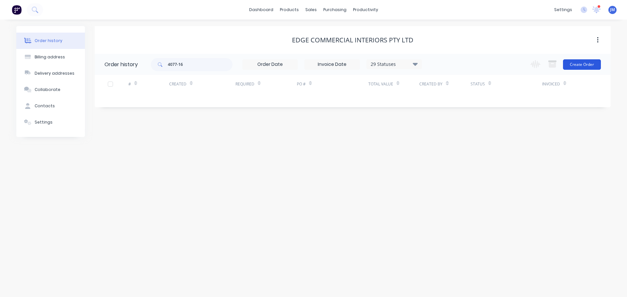
click at [591, 67] on button "Create Order" at bounding box center [582, 64] width 38 height 10
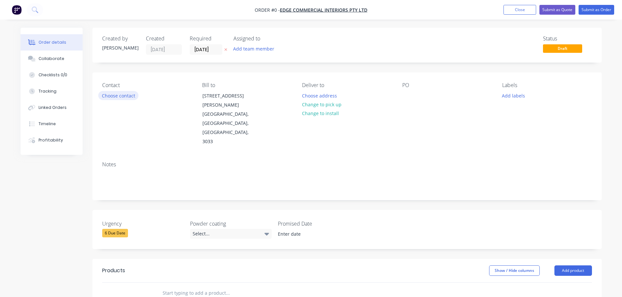
click at [118, 94] on button "Choose contact" at bounding box center [118, 95] width 40 height 9
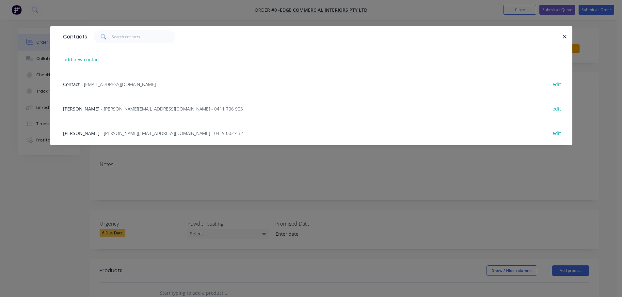
click at [114, 130] on span "- [PERSON_NAME][EMAIL_ADDRESS][DOMAIN_NAME] - 0419 002 432" at bounding box center [172, 133] width 142 height 6
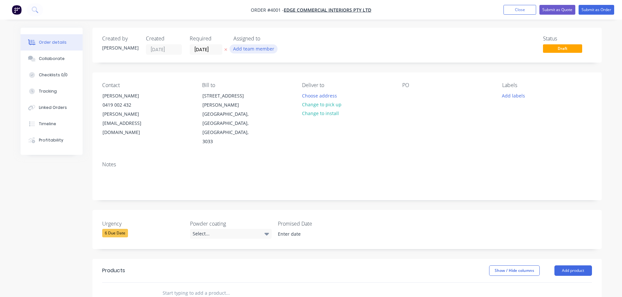
click at [252, 47] on button "Add team member" at bounding box center [254, 48] width 48 height 9
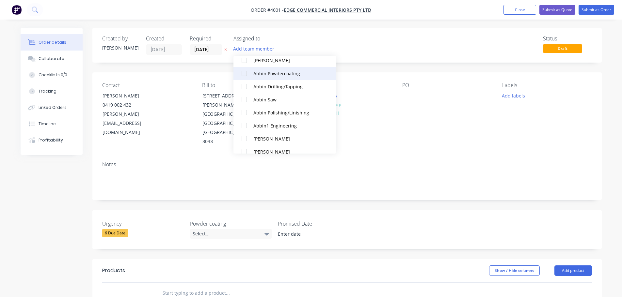
scroll to position [131, 0]
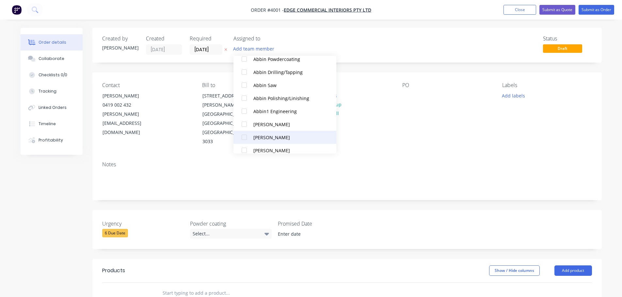
click at [244, 136] on div at bounding box center [244, 137] width 13 height 13
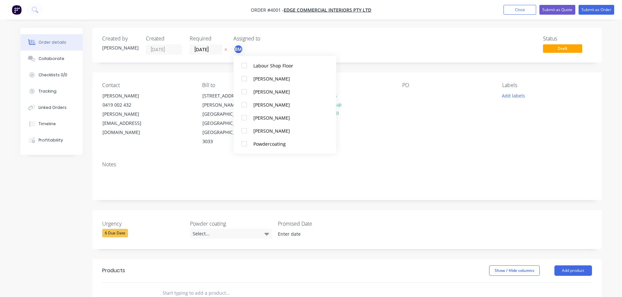
scroll to position [437, 0]
click at [244, 76] on div at bounding box center [244, 78] width 13 height 13
click at [389, 113] on div "Deliver to Choose address Change to pick up Change to install" at bounding box center [346, 114] width 89 height 64
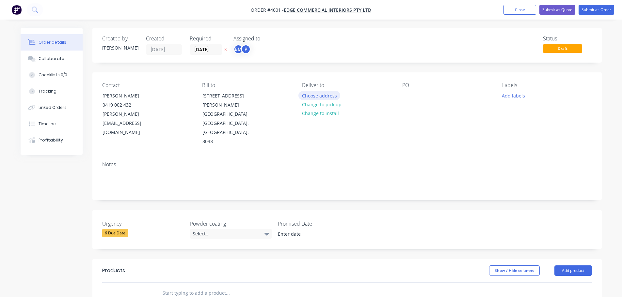
click at [315, 96] on button "Choose address" at bounding box center [319, 95] width 42 height 9
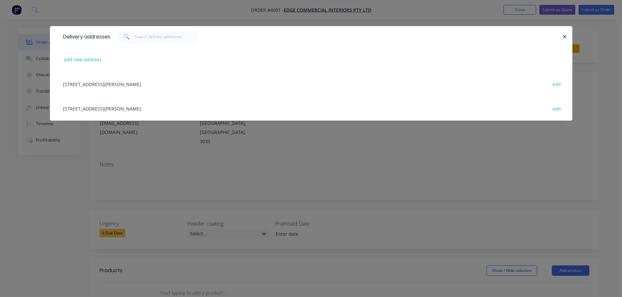
click at [129, 110] on div "[STREET_ADDRESS][PERSON_NAME] edit" at bounding box center [311, 108] width 503 height 24
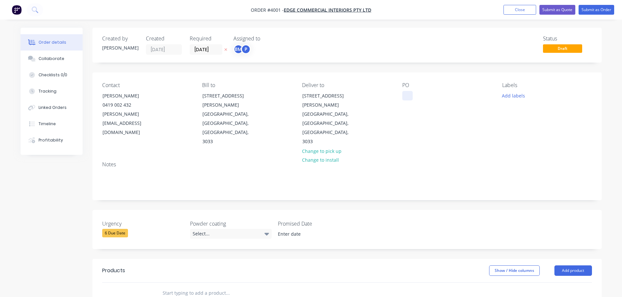
click at [405, 97] on div at bounding box center [407, 95] width 10 height 9
click at [54, 56] on div "Collaborate" at bounding box center [52, 59] width 26 height 6
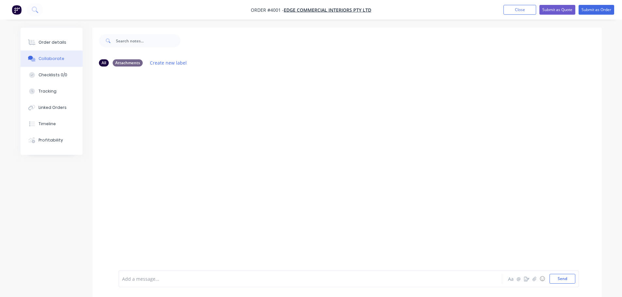
click at [534, 285] on div "Add a message... Aa @ ☺ Send" at bounding box center [349, 279] width 460 height 17
click at [536, 278] on icon "button" at bounding box center [534, 279] width 4 height 4
click at [561, 276] on button "Send" at bounding box center [562, 279] width 26 height 10
click at [516, 10] on button "Close" at bounding box center [519, 10] width 33 height 10
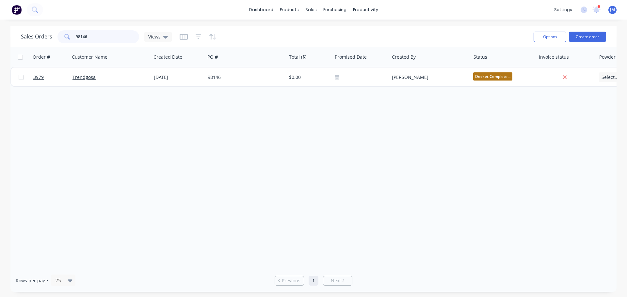
drag, startPoint x: 98, startPoint y: 40, endPoint x: 60, endPoint y: 40, distance: 37.6
click at [60, 40] on div "98146" at bounding box center [98, 36] width 82 height 13
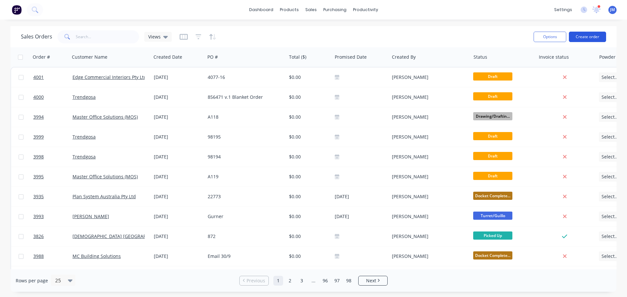
click at [582, 32] on button "Create order" at bounding box center [587, 37] width 37 height 10
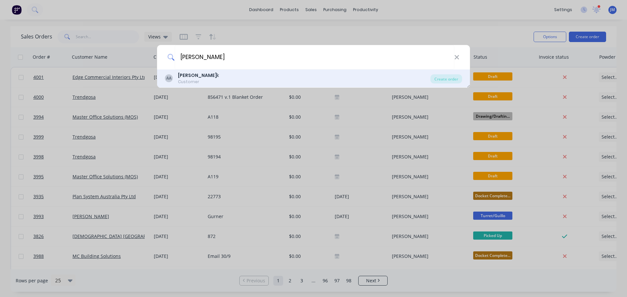
type input "[PERSON_NAME]"
click at [187, 80] on div "Customer" at bounding box center [198, 82] width 41 height 6
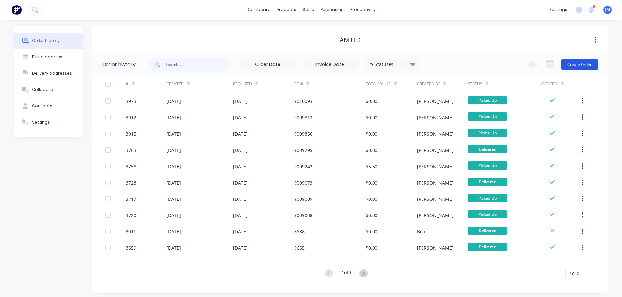
click at [586, 67] on button "Create Order" at bounding box center [580, 64] width 38 height 10
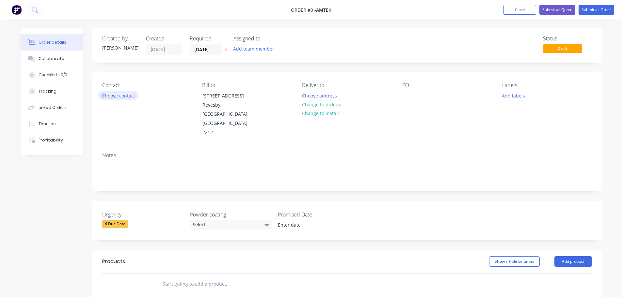
click at [126, 98] on button "Choose contact" at bounding box center [118, 95] width 40 height 9
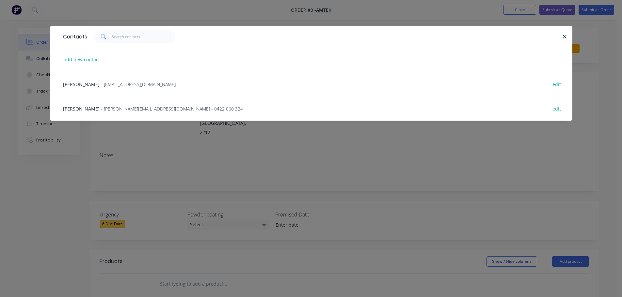
click at [105, 108] on span "- [PERSON_NAME][EMAIL_ADDRESS][DOMAIN_NAME] - 0422 060 324" at bounding box center [172, 109] width 142 height 6
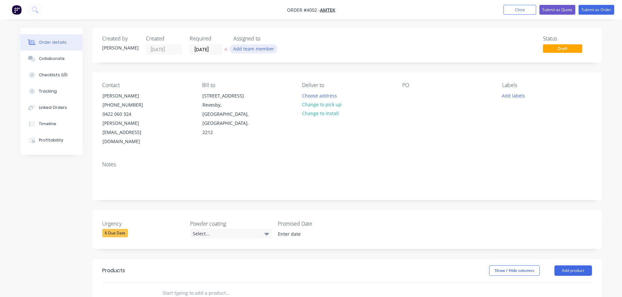
click at [257, 48] on button "Add team member" at bounding box center [254, 48] width 48 height 9
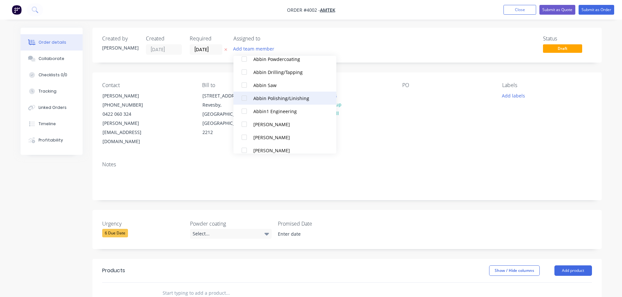
scroll to position [163, 0]
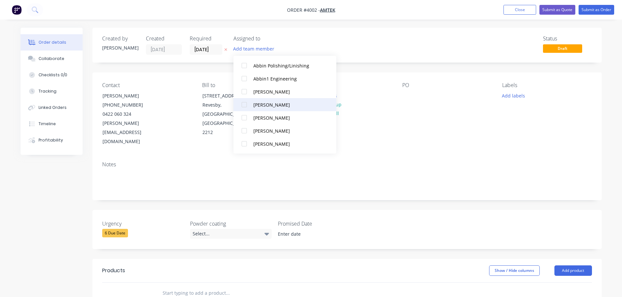
click at [244, 107] on div at bounding box center [244, 104] width 13 height 13
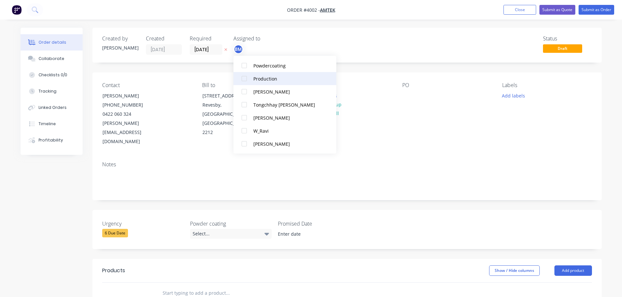
click at [249, 77] on div at bounding box center [244, 78] width 13 height 13
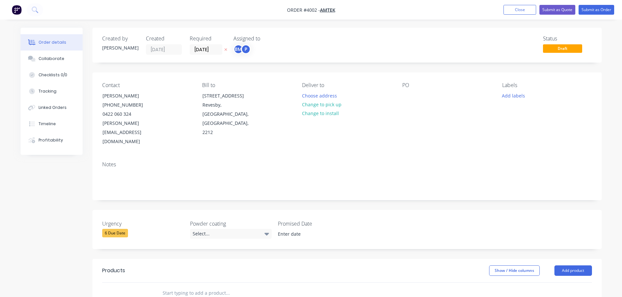
click at [405, 119] on div "PO" at bounding box center [446, 114] width 89 height 64
click at [321, 97] on button "Choose address" at bounding box center [319, 95] width 42 height 9
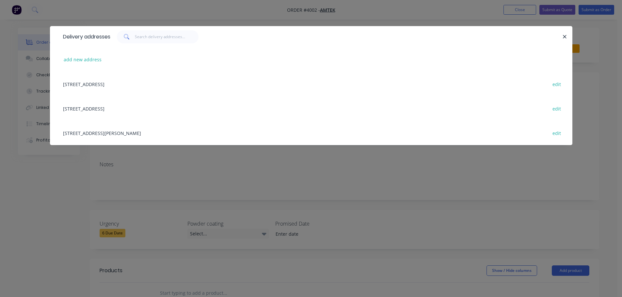
click at [125, 134] on div "[STREET_ADDRESS][PERSON_NAME] edit" at bounding box center [311, 133] width 503 height 24
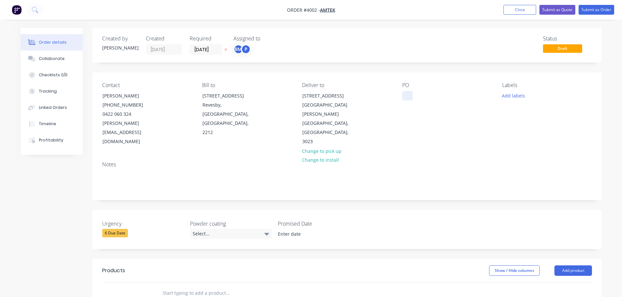
click at [405, 96] on div at bounding box center [407, 95] width 10 height 9
click at [50, 53] on button "Collaborate" at bounding box center [52, 59] width 62 height 16
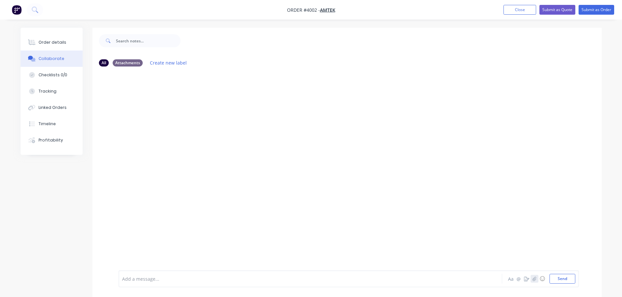
click at [532, 280] on button "button" at bounding box center [535, 279] width 8 height 8
click at [558, 278] on button "Send" at bounding box center [562, 279] width 26 height 10
click at [52, 40] on div "Order details" at bounding box center [53, 43] width 28 height 6
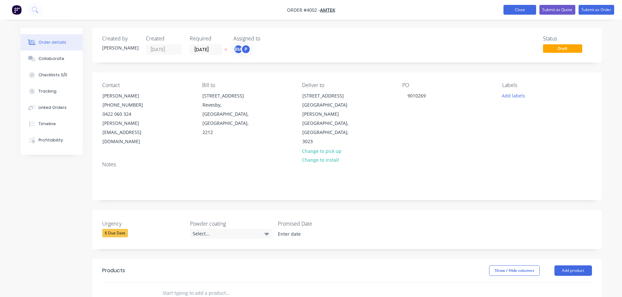
click at [524, 11] on button "Close" at bounding box center [519, 10] width 33 height 10
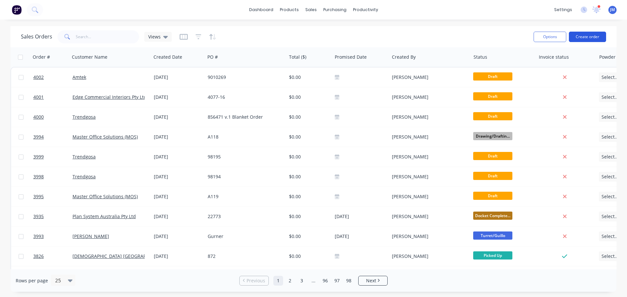
click at [576, 38] on button "Create order" at bounding box center [587, 37] width 37 height 10
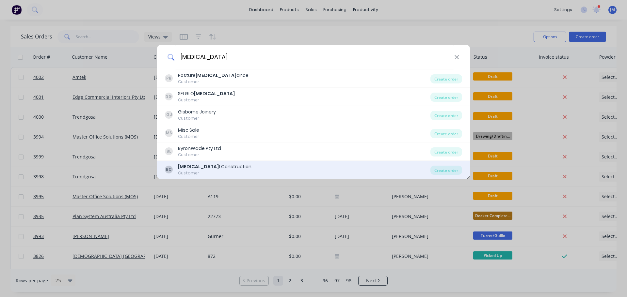
type input "[MEDICAL_DATA]"
click at [189, 166] on div "[MEDICAL_DATA] 1 Construction" at bounding box center [214, 167] width 73 height 7
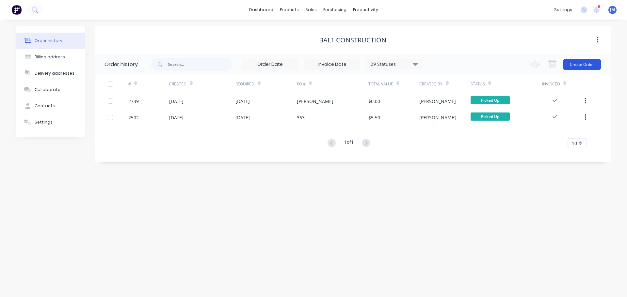
click at [585, 65] on button "Create Order" at bounding box center [582, 64] width 38 height 10
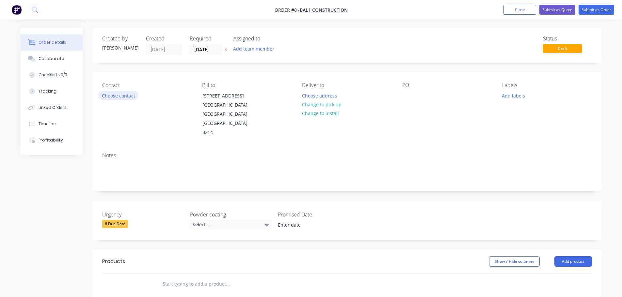
click at [128, 93] on button "Choose contact" at bounding box center [118, 95] width 40 height 9
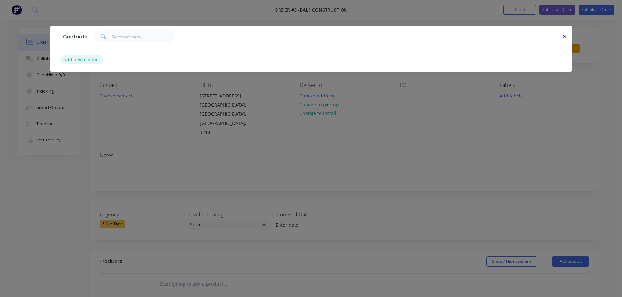
click at [85, 60] on button "add new contact" at bounding box center [81, 59] width 43 height 9
select select "AU"
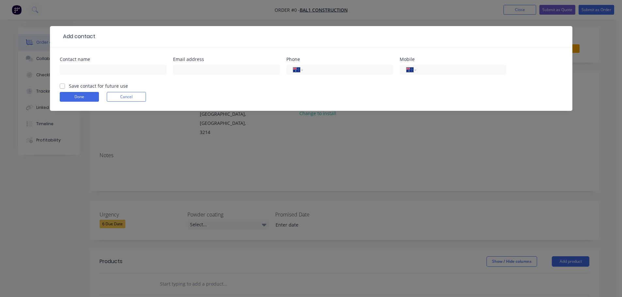
click at [106, 37] on div at bounding box center [328, 37] width 467 height 8
click at [133, 97] on button "Cancel" at bounding box center [126, 97] width 39 height 10
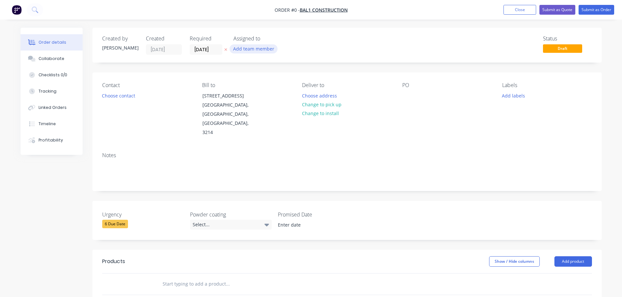
click at [244, 46] on button "Add team member" at bounding box center [254, 48] width 48 height 9
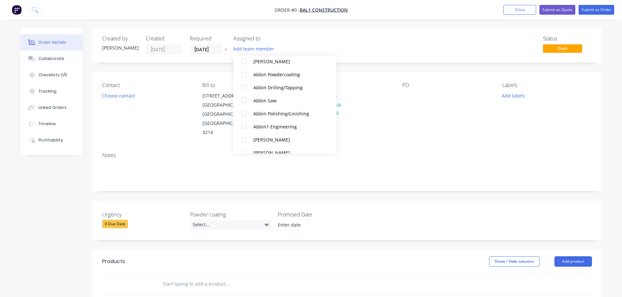
scroll to position [131, 0]
click at [242, 139] on div at bounding box center [244, 137] width 13 height 13
click at [246, 128] on div at bounding box center [244, 124] width 13 height 13
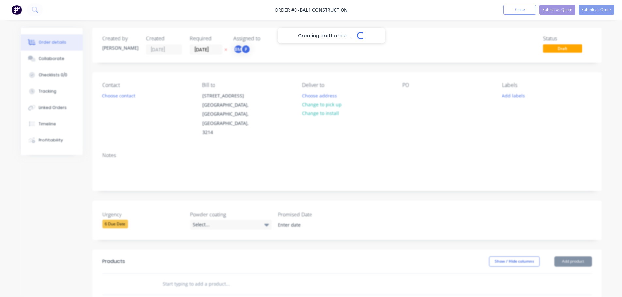
click at [397, 138] on div "Creating draft order... Loading... Order details Collaborate Checklists 0/0 Tra…" at bounding box center [311, 245] width 594 height 434
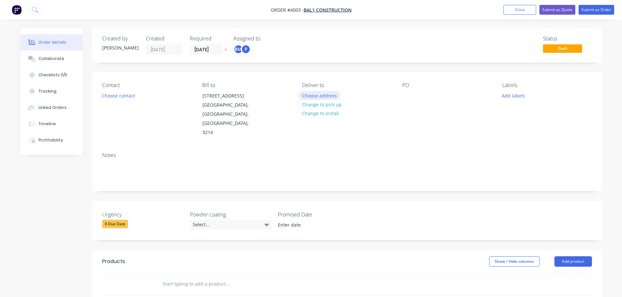
click at [315, 96] on button "Choose address" at bounding box center [319, 95] width 42 height 9
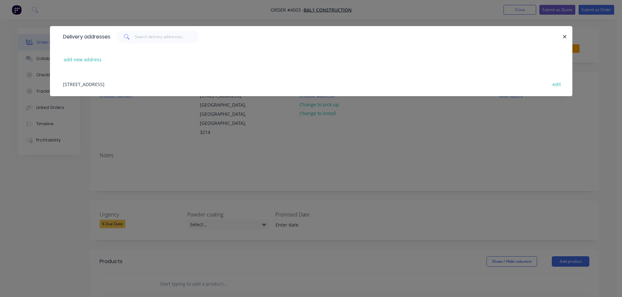
click at [131, 85] on div "[STREET_ADDRESS] edit" at bounding box center [311, 84] width 503 height 24
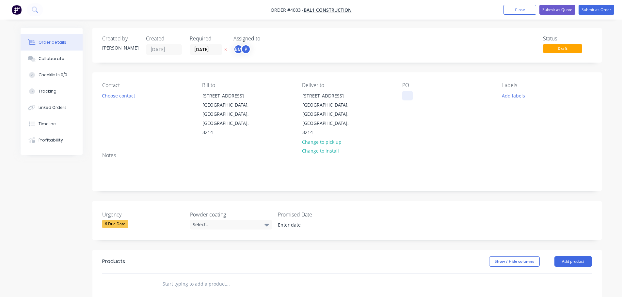
click at [405, 93] on div at bounding box center [407, 95] width 10 height 9
click at [119, 97] on button "Choose contact" at bounding box center [118, 95] width 40 height 9
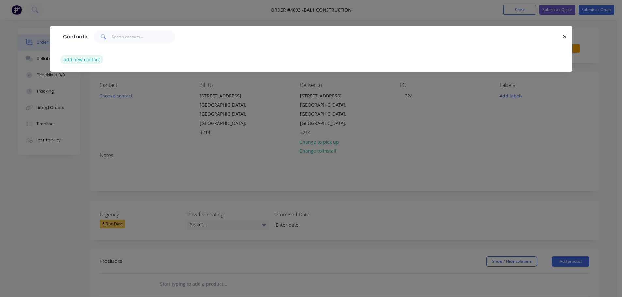
click at [91, 62] on button "add new contact" at bounding box center [81, 59] width 43 height 9
select select "AU"
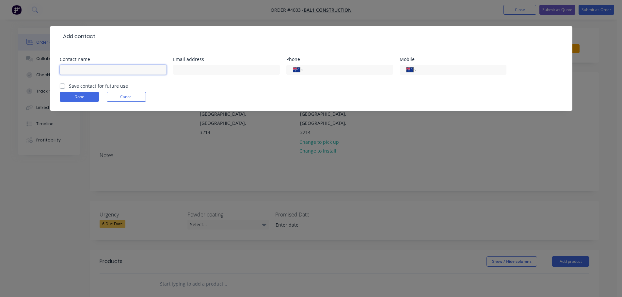
click at [113, 71] on input "text" at bounding box center [113, 70] width 107 height 10
type input "[PERSON_NAME]"
click at [202, 95] on div "Done Cancel" at bounding box center [311, 97] width 503 height 10
click at [80, 99] on button "Done" at bounding box center [79, 97] width 39 height 10
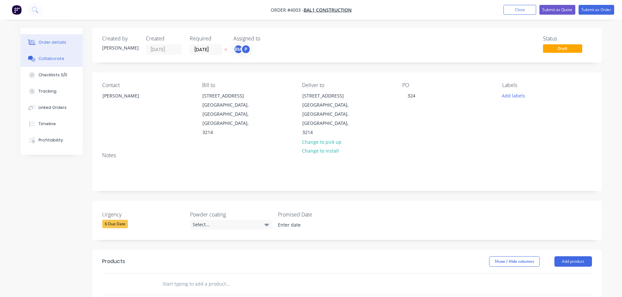
click at [59, 60] on div "Collaborate" at bounding box center [52, 59] width 26 height 6
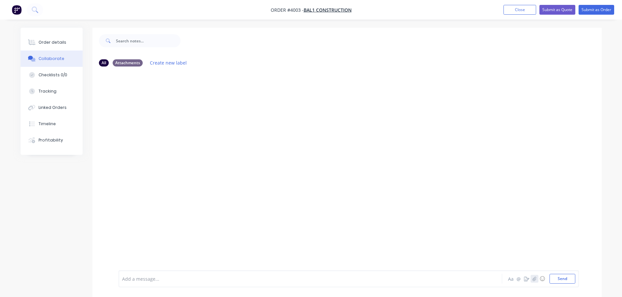
click at [533, 280] on icon "button" at bounding box center [534, 279] width 4 height 5
click at [562, 279] on button "Send" at bounding box center [562, 279] width 26 height 10
click at [45, 42] on div "Order details" at bounding box center [53, 43] width 28 height 6
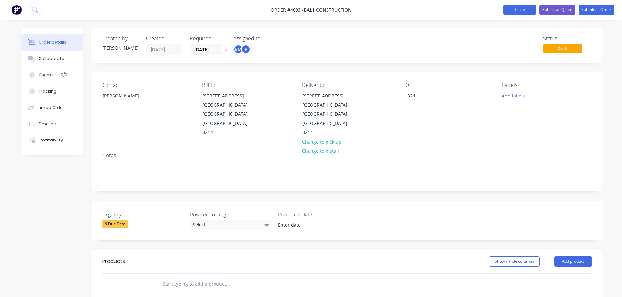
click at [513, 11] on button "Close" at bounding box center [519, 10] width 33 height 10
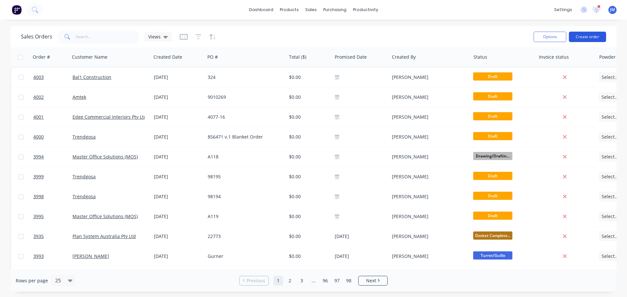
click at [586, 34] on button "Create order" at bounding box center [587, 37] width 37 height 10
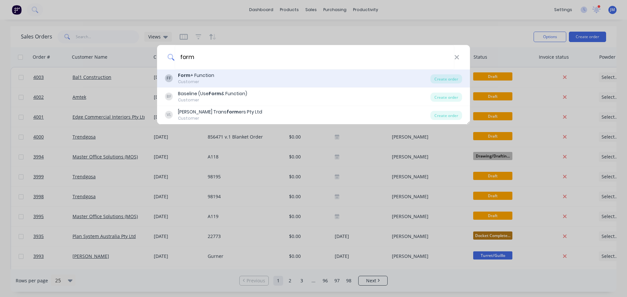
type input "form"
click at [204, 80] on div "Customer" at bounding box center [196, 82] width 36 height 6
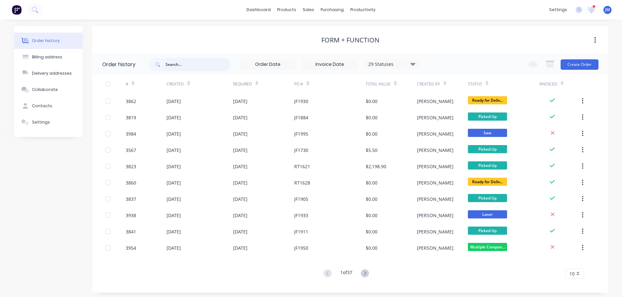
click at [181, 67] on input "text" at bounding box center [198, 64] width 65 height 13
type input "j"
click at [181, 67] on input "j" at bounding box center [198, 64] width 65 height 13
type input "jf2001"
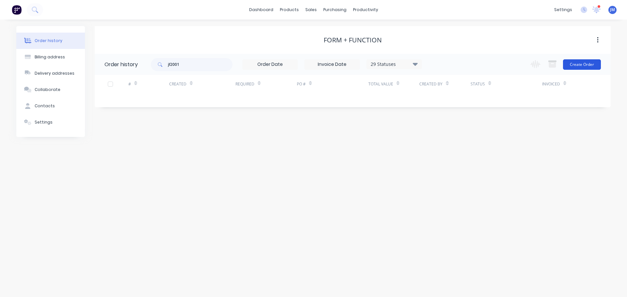
click at [580, 62] on button "Create Order" at bounding box center [582, 64] width 38 height 10
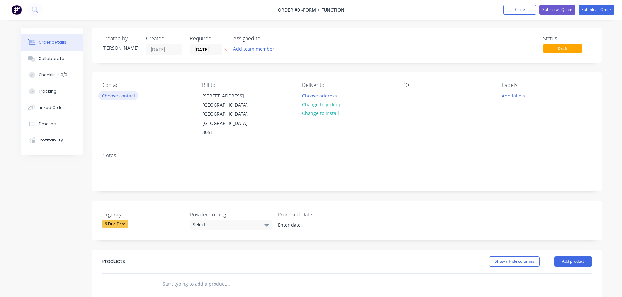
click at [121, 94] on button "Choose contact" at bounding box center [118, 95] width 40 height 9
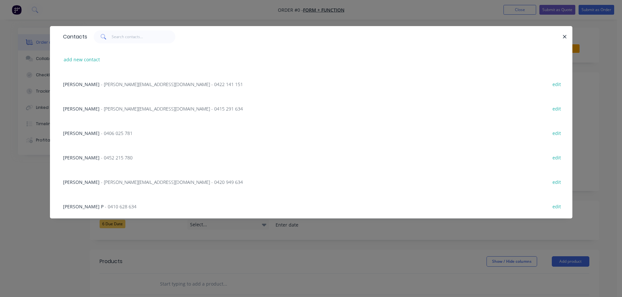
click at [104, 87] on span "- [PERSON_NAME][EMAIL_ADDRESS][DOMAIN_NAME] - 0422 141 151" at bounding box center [172, 84] width 142 height 6
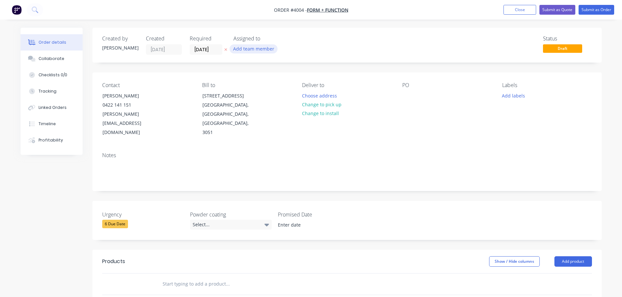
click at [243, 47] on button "Add team member" at bounding box center [254, 48] width 48 height 9
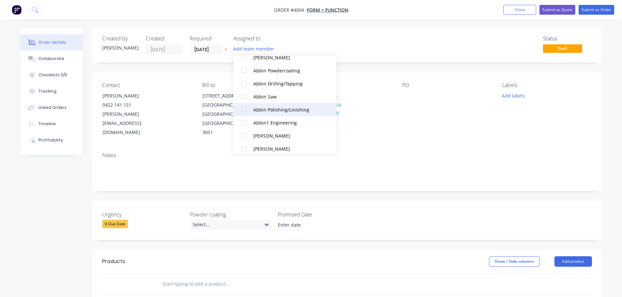
scroll to position [131, 0]
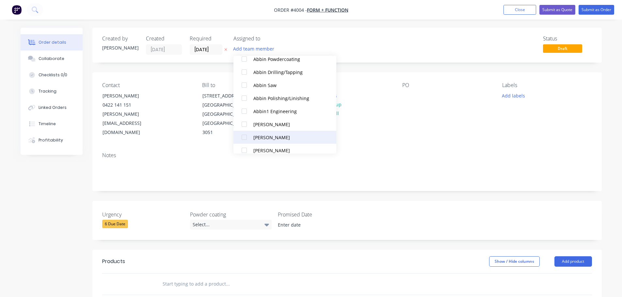
click at [245, 137] on div at bounding box center [244, 137] width 13 height 13
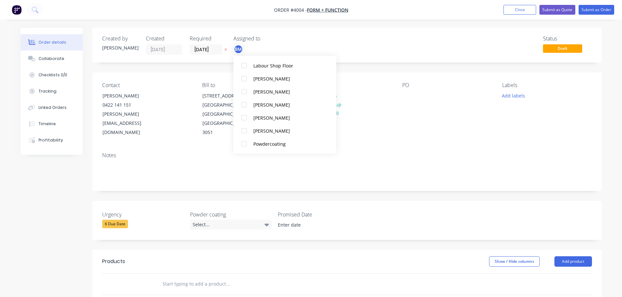
scroll to position [424, 0]
click at [245, 90] on div at bounding box center [244, 91] width 13 height 13
click at [428, 113] on div "PO" at bounding box center [446, 109] width 89 height 55
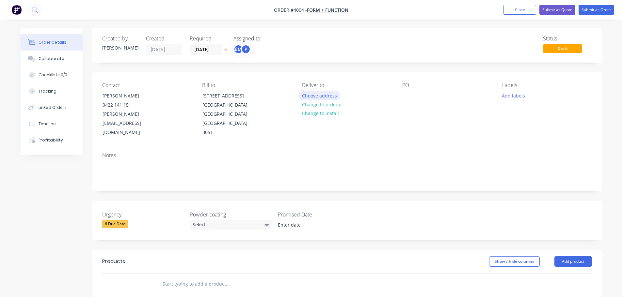
click at [317, 94] on button "Choose address" at bounding box center [319, 95] width 42 height 9
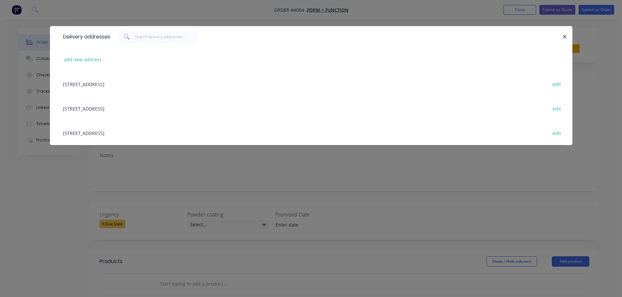
click at [124, 104] on div "[STREET_ADDRESS] edit" at bounding box center [311, 108] width 503 height 24
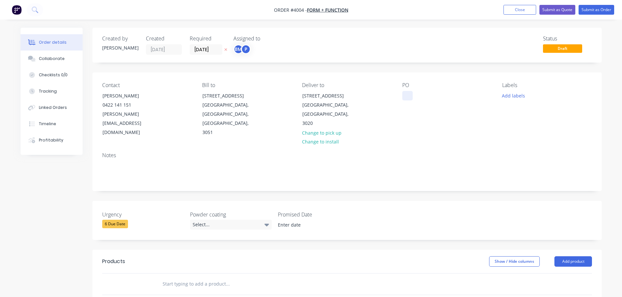
click at [409, 95] on div at bounding box center [407, 95] width 10 height 9
click at [430, 116] on div "PO JF2001" at bounding box center [446, 109] width 89 height 55
click at [62, 57] on button "Collaborate" at bounding box center [52, 59] width 62 height 16
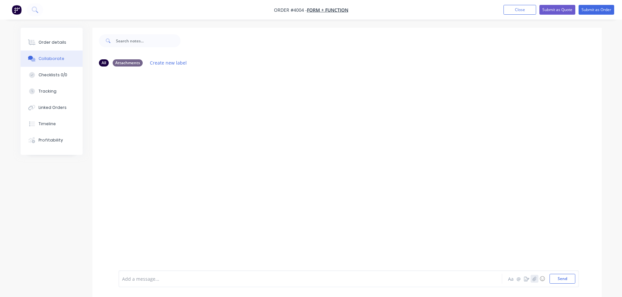
click at [534, 280] on icon "button" at bounding box center [534, 279] width 4 height 4
click at [557, 280] on button "Send" at bounding box center [562, 279] width 26 height 10
click at [49, 44] on div "Order details" at bounding box center [53, 43] width 28 height 6
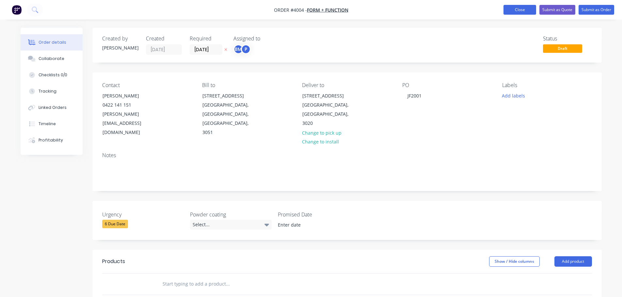
click at [508, 9] on button "Close" at bounding box center [519, 10] width 33 height 10
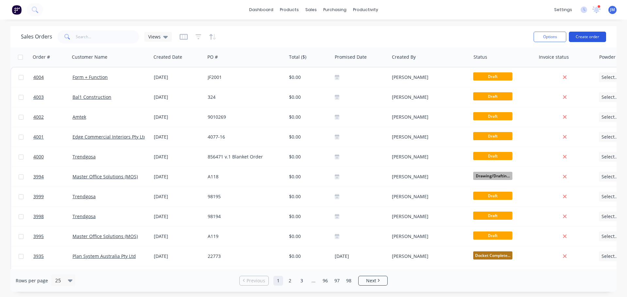
click at [585, 37] on button "Create order" at bounding box center [587, 37] width 37 height 10
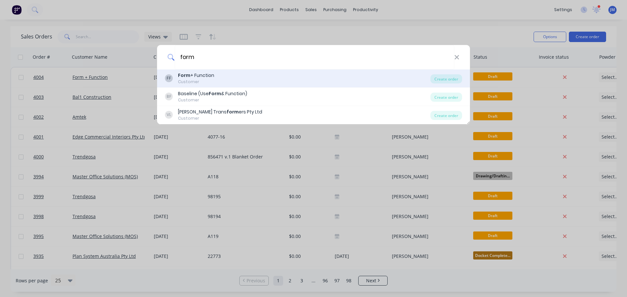
type input "form"
click at [208, 72] on div "Form + Function" at bounding box center [196, 75] width 36 height 7
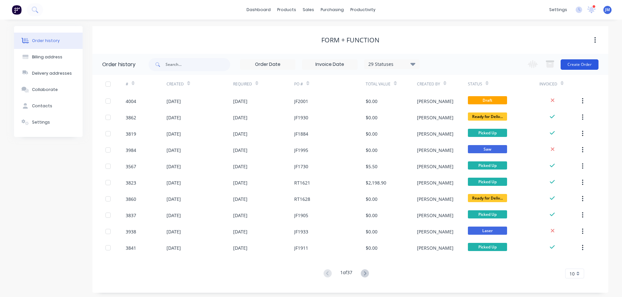
click at [578, 61] on button "Create Order" at bounding box center [580, 64] width 38 height 10
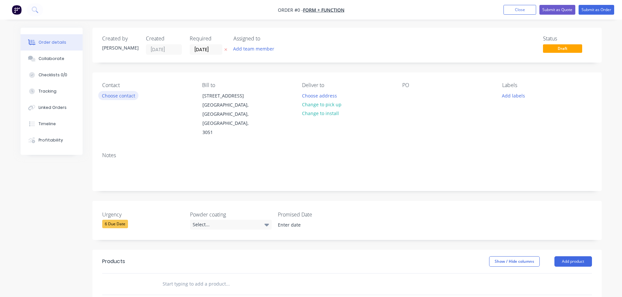
click at [122, 99] on button "Choose contact" at bounding box center [118, 95] width 40 height 9
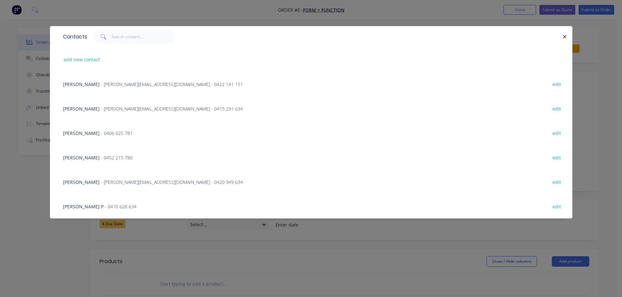
click at [113, 82] on span "- [PERSON_NAME][EMAIL_ADDRESS][DOMAIN_NAME] - 0422 141 151" at bounding box center [172, 84] width 142 height 6
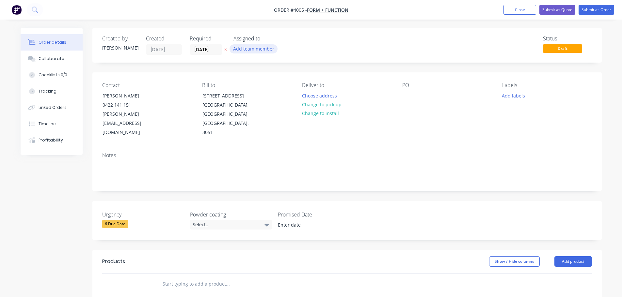
click at [251, 50] on button "Add team member" at bounding box center [254, 48] width 48 height 9
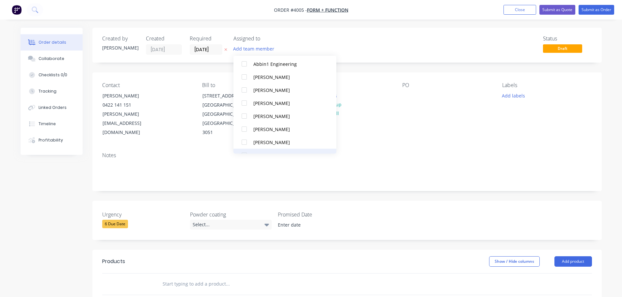
scroll to position [196, 0]
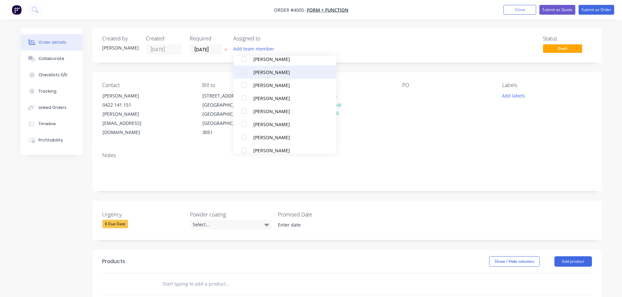
click at [244, 72] on div at bounding box center [244, 72] width 13 height 13
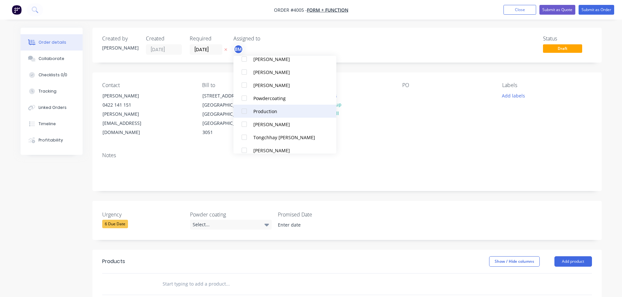
click at [243, 106] on div at bounding box center [244, 111] width 13 height 13
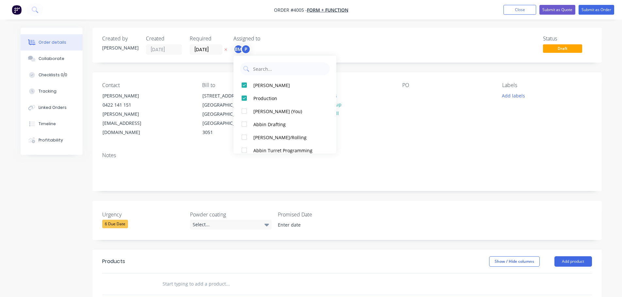
click at [400, 130] on div "Contact [PERSON_NAME] [PHONE_NUMBER] [PERSON_NAME][EMAIL_ADDRESS][DOMAIN_NAME] …" at bounding box center [346, 109] width 509 height 75
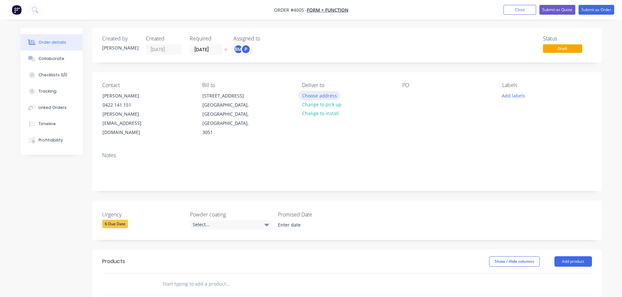
click at [317, 96] on button "Choose address" at bounding box center [319, 95] width 42 height 9
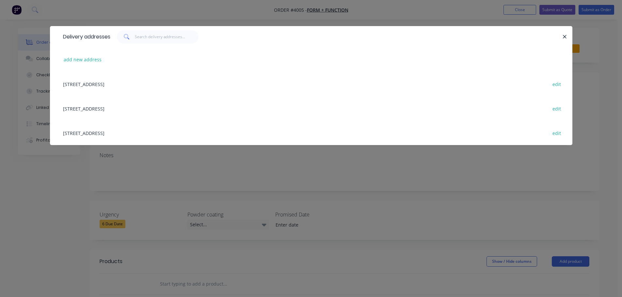
click at [98, 106] on div "[STREET_ADDRESS] edit" at bounding box center [311, 108] width 503 height 24
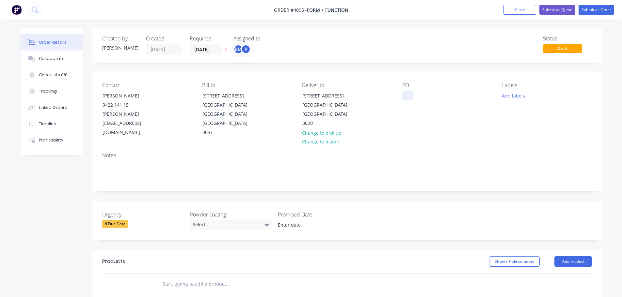
click at [405, 97] on div at bounding box center [407, 95] width 10 height 9
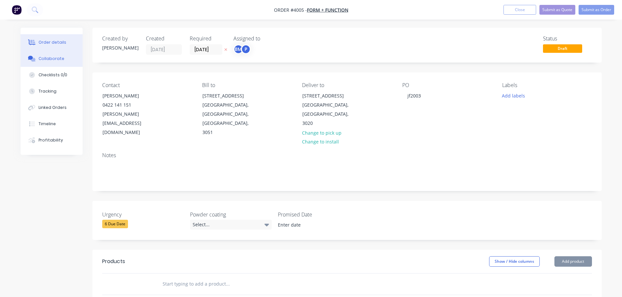
click at [43, 57] on div "Collaborate" at bounding box center [52, 59] width 26 height 6
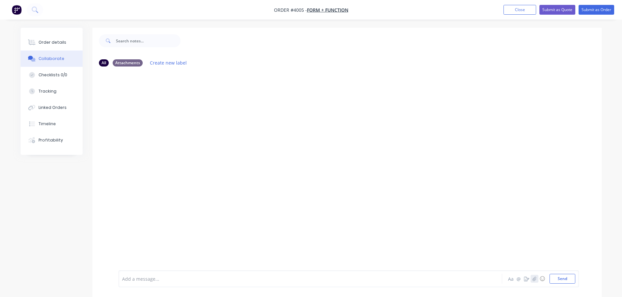
click at [535, 280] on icon "button" at bounding box center [534, 279] width 4 height 4
click at [570, 277] on button "Send" at bounding box center [562, 279] width 26 height 10
click at [64, 43] on button "Order details" at bounding box center [52, 42] width 62 height 16
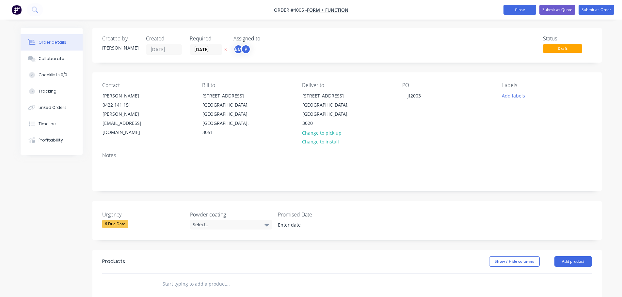
click at [523, 8] on button "Close" at bounding box center [519, 10] width 33 height 10
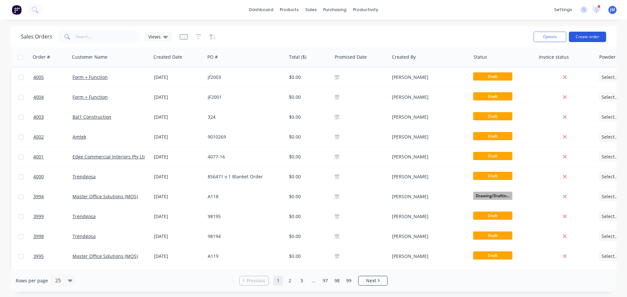
click at [592, 38] on button "Create order" at bounding box center [587, 37] width 37 height 10
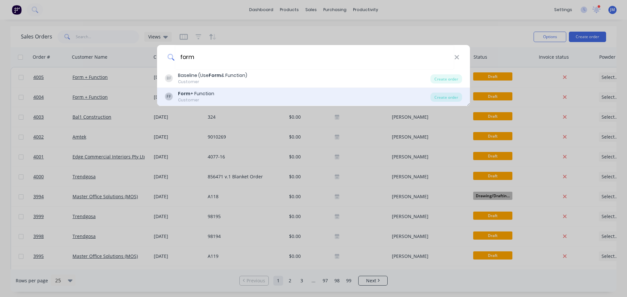
type input "form"
click at [195, 92] on div "Form + Function" at bounding box center [196, 93] width 36 height 7
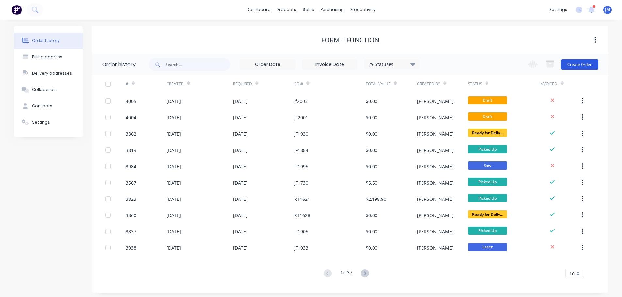
click at [595, 66] on button "Create Order" at bounding box center [580, 64] width 38 height 10
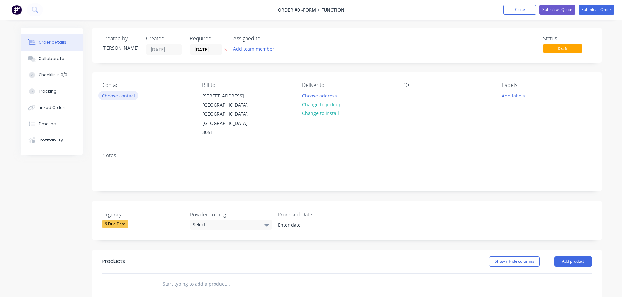
click at [119, 96] on button "Choose contact" at bounding box center [118, 95] width 40 height 9
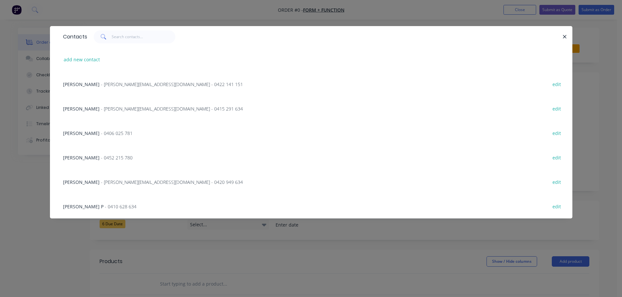
click at [105, 107] on span "- [PERSON_NAME][EMAIL_ADDRESS][DOMAIN_NAME] - 0415 291 634" at bounding box center [172, 109] width 142 height 6
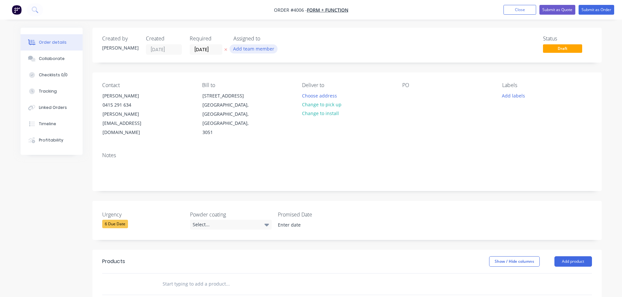
click at [247, 48] on button "Add team member" at bounding box center [254, 48] width 48 height 9
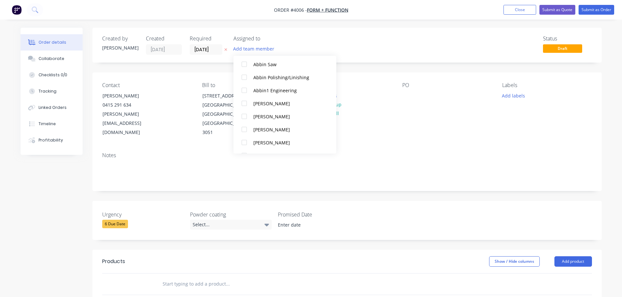
scroll to position [163, 0]
click at [246, 106] on div at bounding box center [244, 104] width 13 height 13
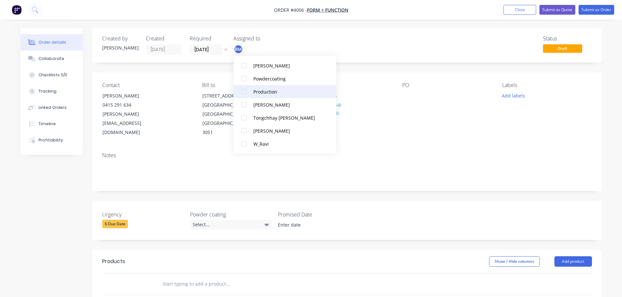
click at [244, 93] on div at bounding box center [244, 91] width 13 height 13
click at [430, 129] on div "Contact [PERSON_NAME] [PHONE_NUMBER] [PERSON_NAME][EMAIL_ADDRESS][DOMAIN_NAME] …" at bounding box center [346, 109] width 509 height 75
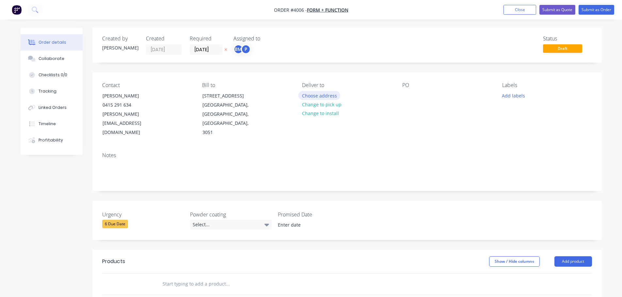
click at [315, 96] on button "Choose address" at bounding box center [319, 95] width 42 height 9
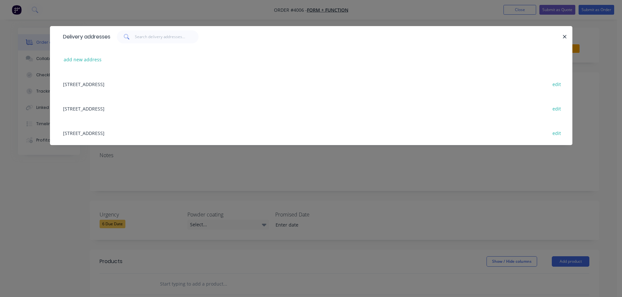
click at [103, 111] on div "[STREET_ADDRESS] edit" at bounding box center [311, 108] width 503 height 24
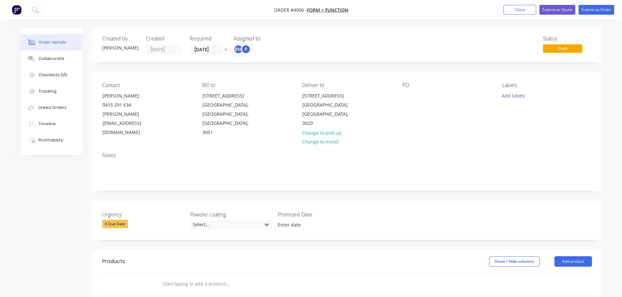
click at [398, 96] on div "Contact [PERSON_NAME] [PHONE_NUMBER] [PERSON_NAME][EMAIL_ADDRESS][DOMAIN_NAME] …" at bounding box center [346, 109] width 509 height 75
click at [402, 95] on div "Contact [PERSON_NAME] [PHONE_NUMBER] [PERSON_NAME][EMAIL_ADDRESS][DOMAIN_NAME] …" at bounding box center [346, 109] width 509 height 75
click at [405, 95] on div at bounding box center [407, 95] width 10 height 9
click at [411, 97] on div "rt1658" at bounding box center [414, 95] width 24 height 9
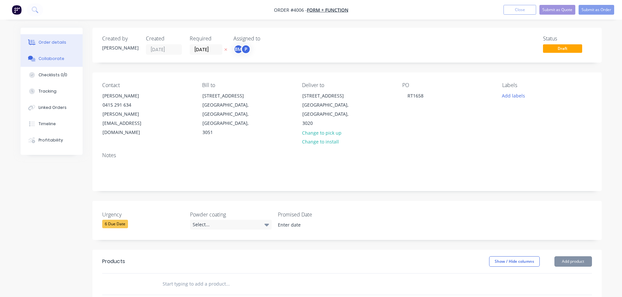
click at [56, 57] on div "Collaborate" at bounding box center [52, 59] width 26 height 6
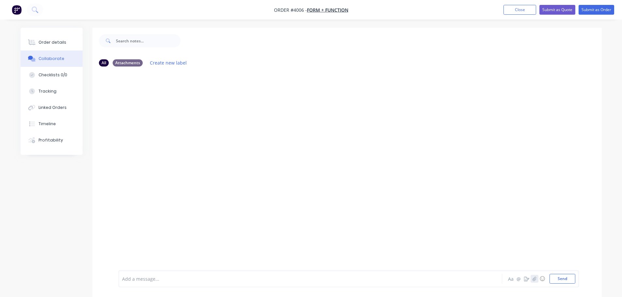
click at [532, 278] on icon "button" at bounding box center [534, 279] width 4 height 5
click at [566, 279] on button "Send" at bounding box center [562, 279] width 26 height 10
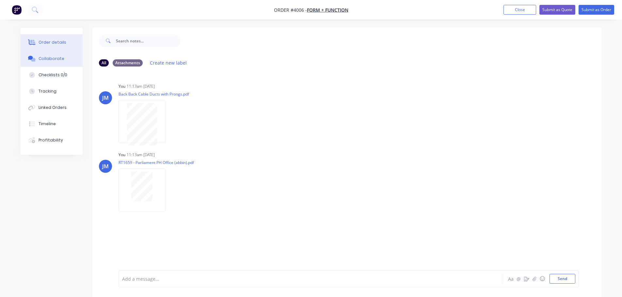
click at [56, 41] on div "Order details" at bounding box center [53, 43] width 28 height 6
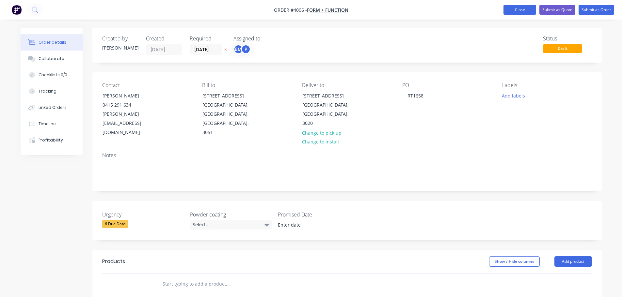
click at [518, 7] on button "Close" at bounding box center [519, 10] width 33 height 10
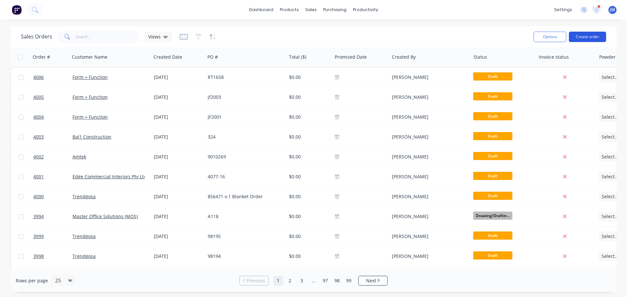
click at [588, 36] on button "Create order" at bounding box center [587, 37] width 37 height 10
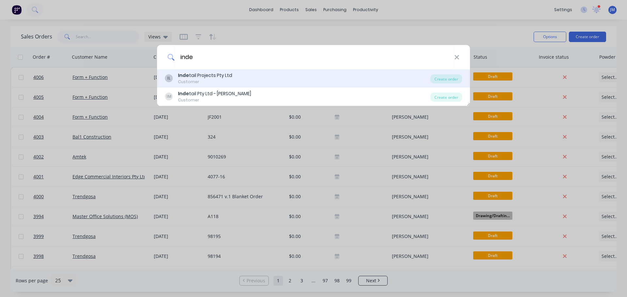
type input "inde"
click at [205, 81] on div "Customer" at bounding box center [205, 82] width 54 height 6
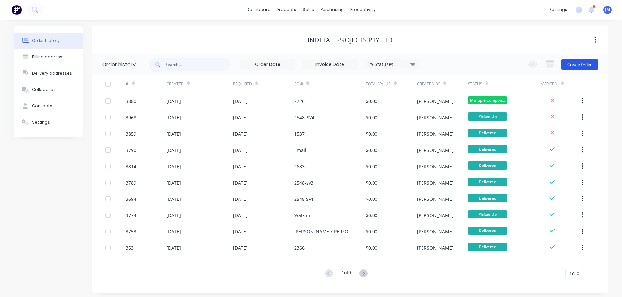
click at [588, 62] on button "Create Order" at bounding box center [580, 64] width 38 height 10
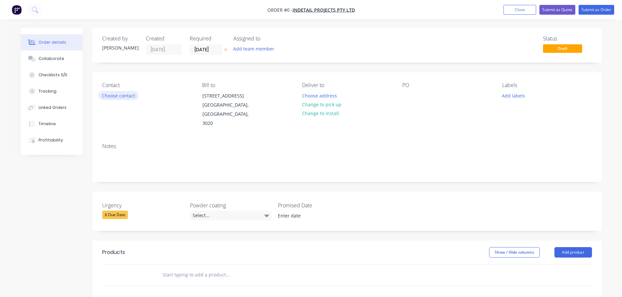
click at [114, 96] on button "Choose contact" at bounding box center [118, 95] width 40 height 9
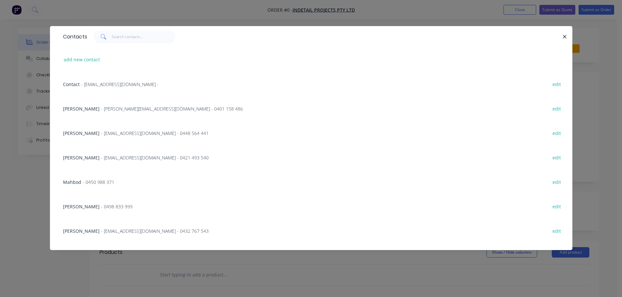
click at [101, 204] on span "- 0498 833 999" at bounding box center [117, 207] width 32 height 6
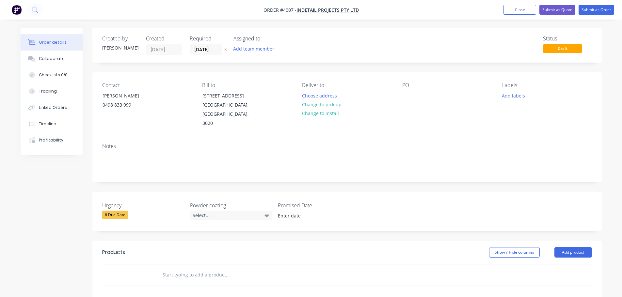
click at [254, 42] on div "Assigned to Add team member" at bounding box center [265, 45] width 65 height 19
click at [252, 47] on button "Add team member" at bounding box center [254, 48] width 48 height 9
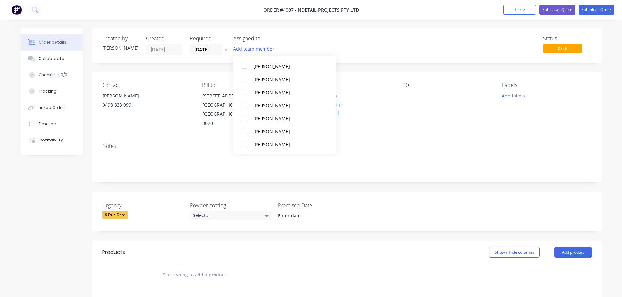
scroll to position [196, 0]
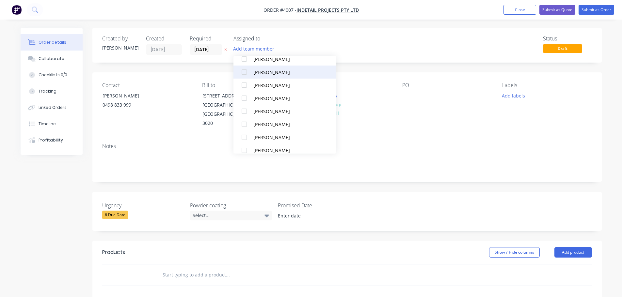
click at [245, 73] on div at bounding box center [244, 72] width 13 height 13
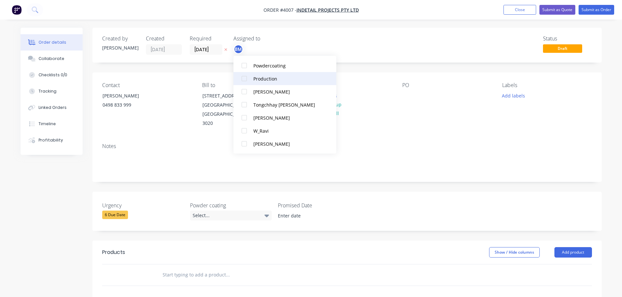
click at [248, 80] on div at bounding box center [244, 78] width 13 height 13
click at [425, 138] on div "Notes" at bounding box center [346, 160] width 509 height 44
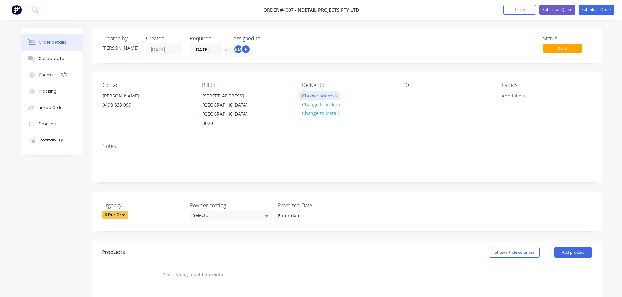
click at [305, 94] on button "Choose address" at bounding box center [319, 95] width 42 height 9
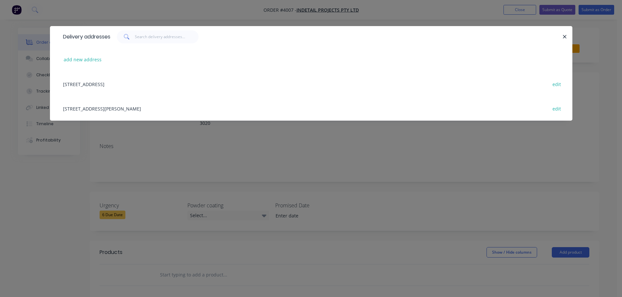
click at [112, 110] on div "[STREET_ADDRESS][PERSON_NAME] edit" at bounding box center [311, 108] width 503 height 24
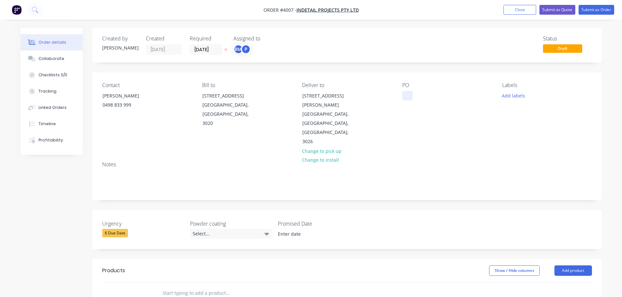
click at [406, 95] on div at bounding box center [407, 95] width 10 height 9
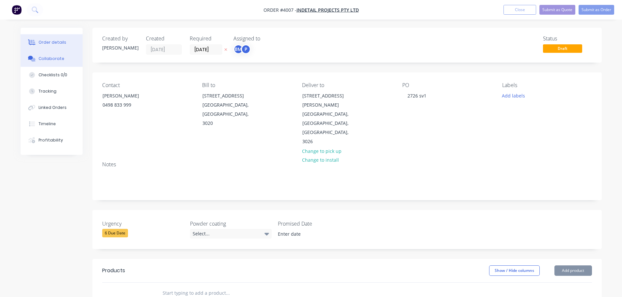
click at [50, 56] on button "Collaborate" at bounding box center [52, 59] width 62 height 16
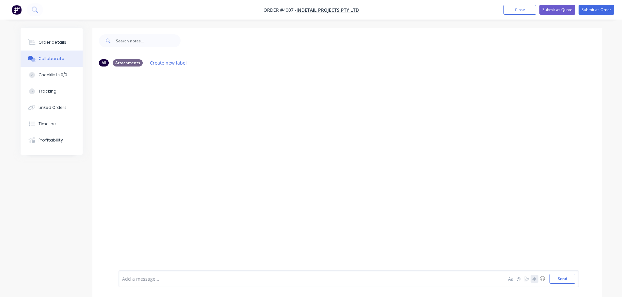
click at [536, 281] on icon "button" at bounding box center [534, 279] width 4 height 5
click at [148, 242] on icon at bounding box center [148, 244] width 6 height 6
click at [535, 279] on icon "button" at bounding box center [534, 279] width 4 height 5
click at [565, 282] on button "Send" at bounding box center [562, 279] width 26 height 10
click at [60, 47] on button "Order details" at bounding box center [52, 42] width 62 height 16
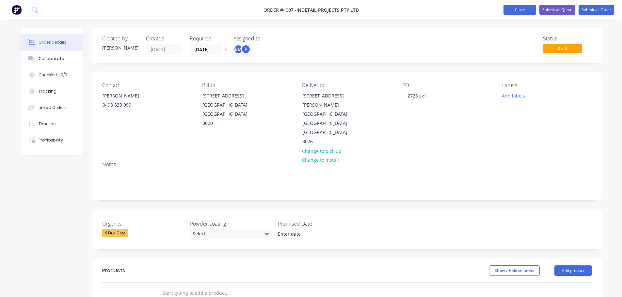
click at [517, 8] on button "Close" at bounding box center [519, 10] width 33 height 10
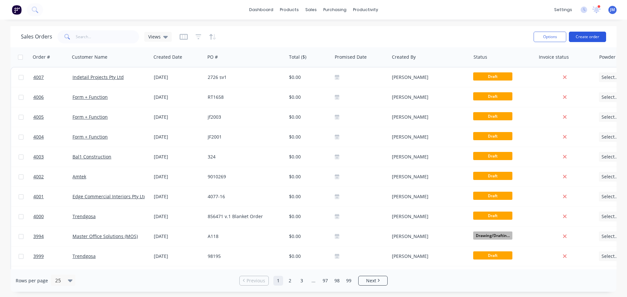
click at [590, 39] on button "Create order" at bounding box center [587, 37] width 37 height 10
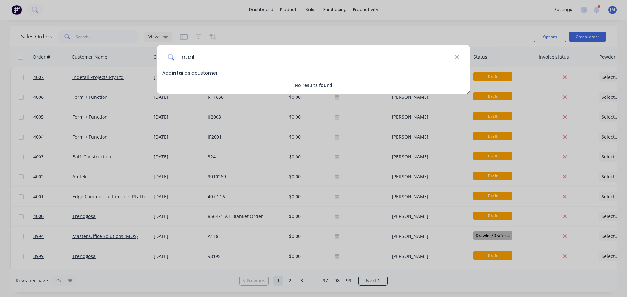
click at [184, 58] on input "intail" at bounding box center [314, 57] width 279 height 24
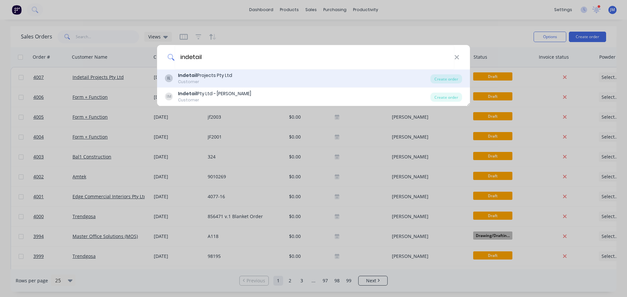
type input "indetail"
click at [206, 76] on div "Indetail Projects Pty Ltd" at bounding box center [205, 75] width 54 height 7
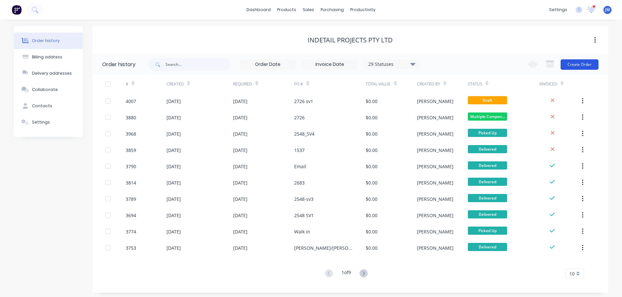
click at [577, 62] on button "Create Order" at bounding box center [580, 64] width 38 height 10
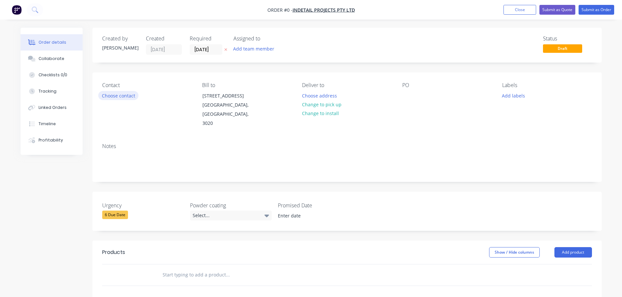
click at [105, 95] on button "Choose contact" at bounding box center [118, 95] width 40 height 9
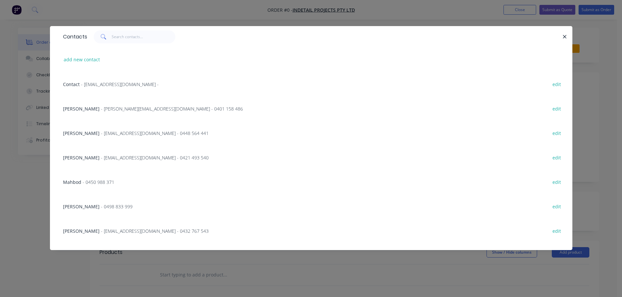
click at [101, 206] on span "- 0498 833 999" at bounding box center [117, 207] width 32 height 6
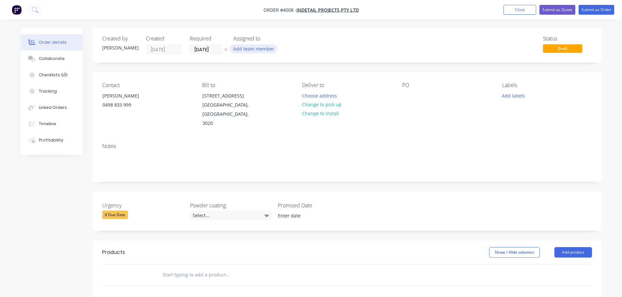
click at [252, 49] on button "Add team member" at bounding box center [254, 48] width 48 height 9
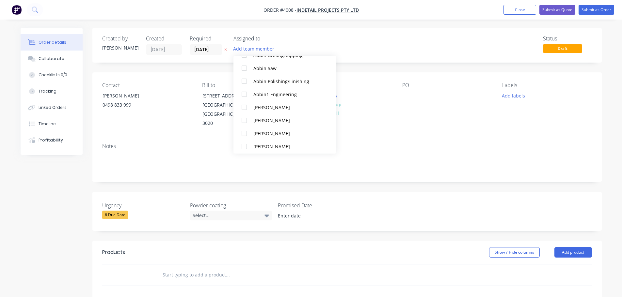
scroll to position [163, 0]
click at [244, 106] on div at bounding box center [244, 104] width 13 height 13
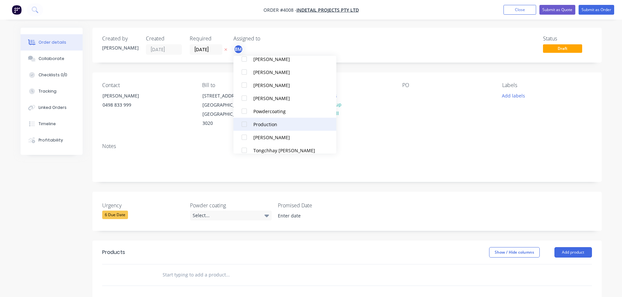
click at [245, 123] on div at bounding box center [244, 124] width 13 height 13
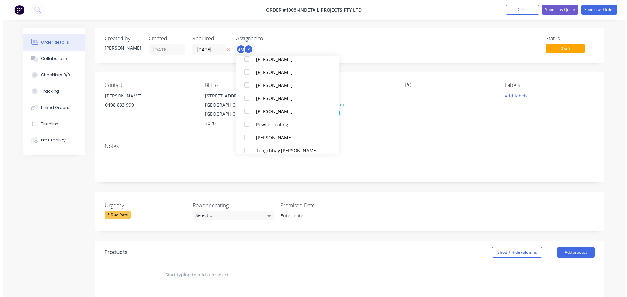
scroll to position [0, 0]
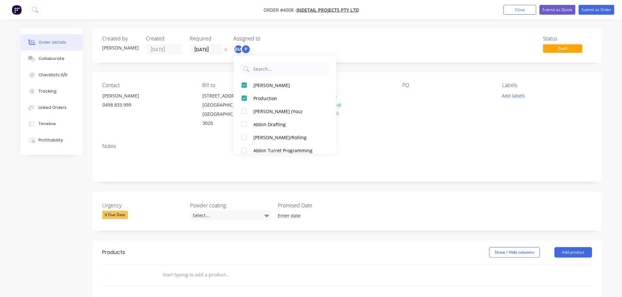
click at [399, 143] on div "Notes" at bounding box center [347, 146] width 490 height 6
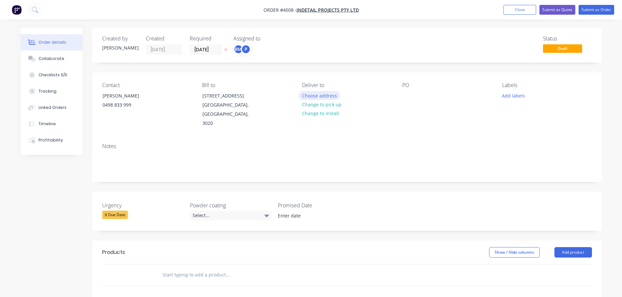
click at [319, 98] on button "Choose address" at bounding box center [319, 95] width 42 height 9
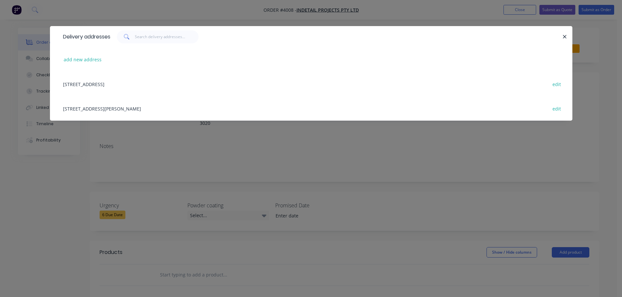
click at [125, 107] on div "[STREET_ADDRESS][PERSON_NAME] edit" at bounding box center [311, 108] width 503 height 24
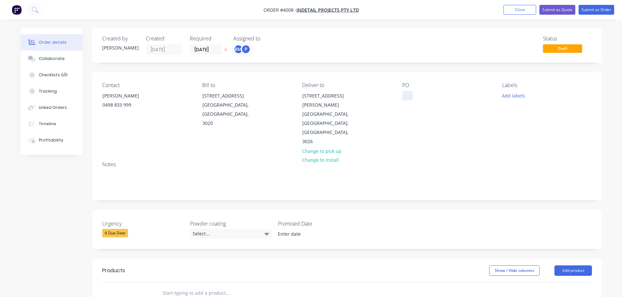
click at [408, 95] on div at bounding box center [407, 95] width 10 height 9
click at [48, 54] on button "Collaborate" at bounding box center [52, 59] width 62 height 16
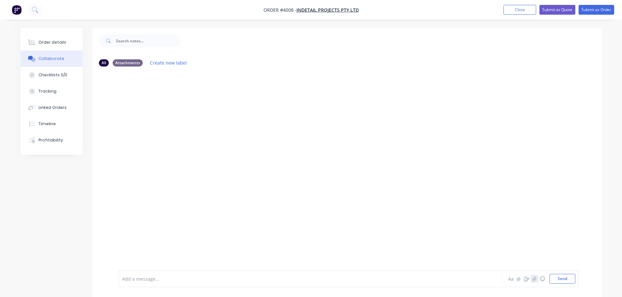
click at [535, 279] on icon "button" at bounding box center [534, 279] width 4 height 5
click at [559, 281] on button "Send" at bounding box center [562, 279] width 26 height 10
click at [55, 40] on div "Order details" at bounding box center [53, 43] width 28 height 6
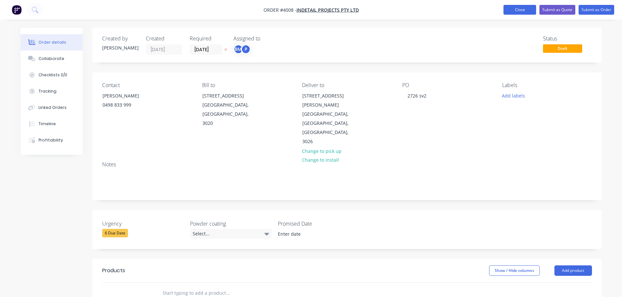
click at [520, 9] on button "Close" at bounding box center [519, 10] width 33 height 10
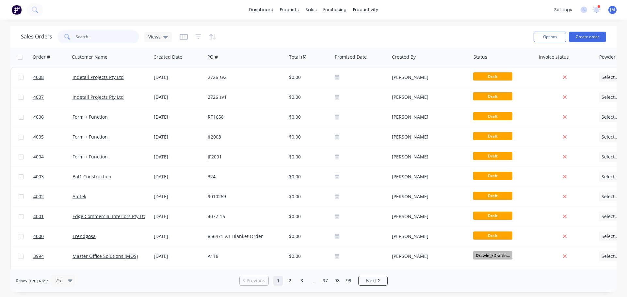
click at [115, 36] on input "text" at bounding box center [108, 36] width 64 height 13
type input "a118"
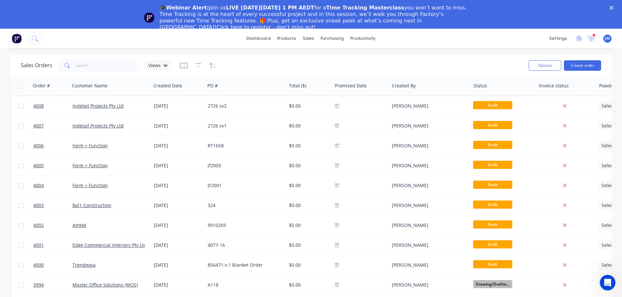
click at [583, 38] on div "settings 1 new notifications Mark all as read Ben mentioned you in a message In…" at bounding box center [584, 39] width 76 height 10
click at [578, 67] on button "Create order" at bounding box center [582, 65] width 37 height 10
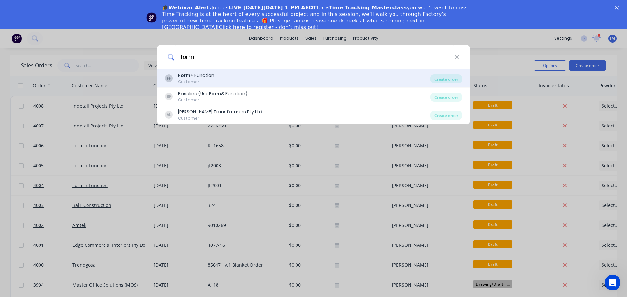
type input "form"
click at [191, 76] on div "Form + Function" at bounding box center [196, 75] width 36 height 7
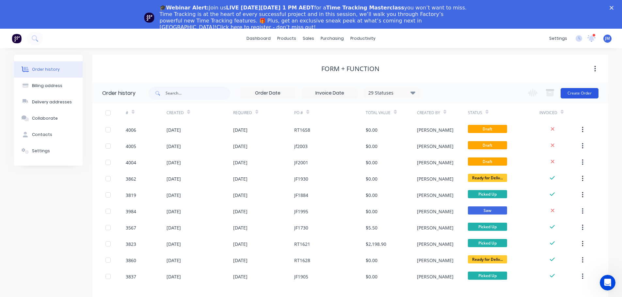
click at [578, 91] on button "Create Order" at bounding box center [580, 93] width 38 height 10
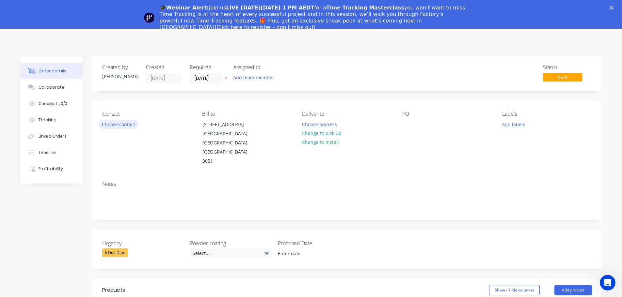
click at [126, 121] on button "Choose contact" at bounding box center [118, 124] width 40 height 9
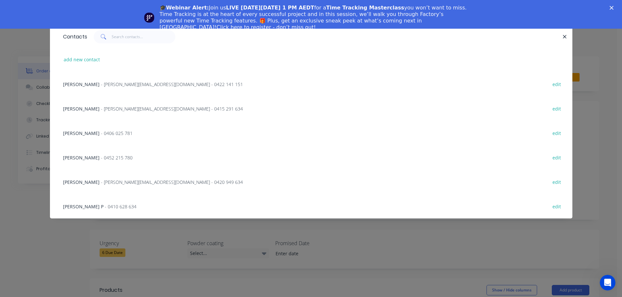
click at [101, 83] on span "- [PERSON_NAME][EMAIL_ADDRESS][DOMAIN_NAME] - 0422 141 151" at bounding box center [172, 84] width 142 height 6
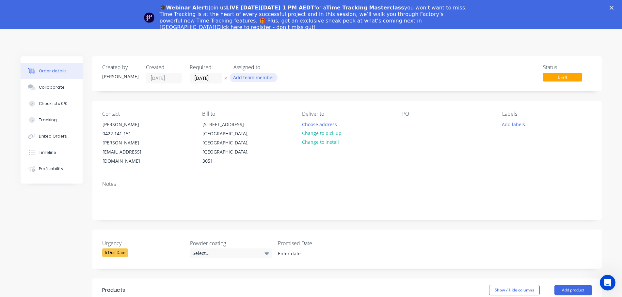
click at [245, 80] on button "Add team member" at bounding box center [254, 77] width 48 height 9
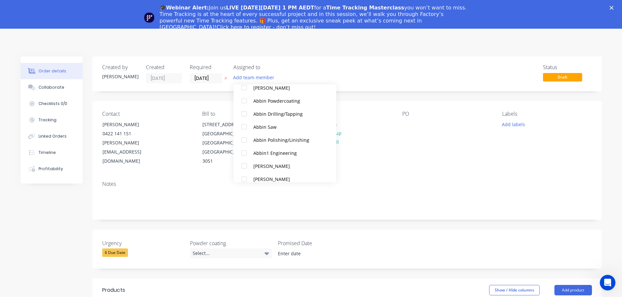
scroll to position [131, 0]
click at [244, 163] on div at bounding box center [244, 166] width 13 height 13
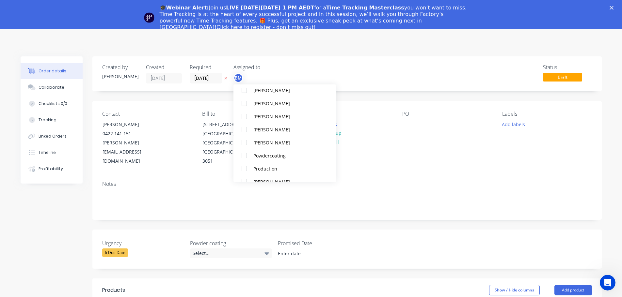
scroll to position [392, 0]
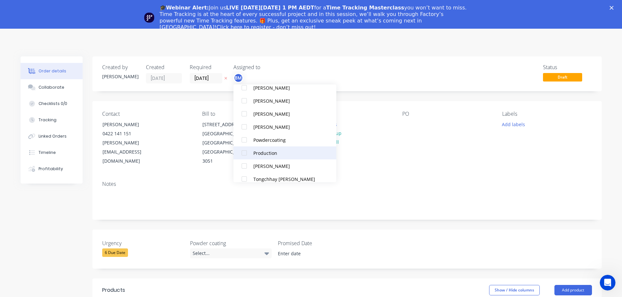
click at [245, 154] on div at bounding box center [244, 153] width 13 height 13
click at [395, 164] on div "Contact [PERSON_NAME] [PHONE_NUMBER] [PERSON_NAME][EMAIL_ADDRESS][DOMAIN_NAME] …" at bounding box center [346, 138] width 509 height 75
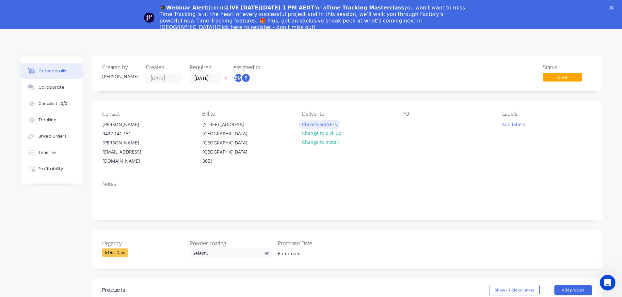
click at [315, 124] on button "Choose address" at bounding box center [319, 124] width 42 height 9
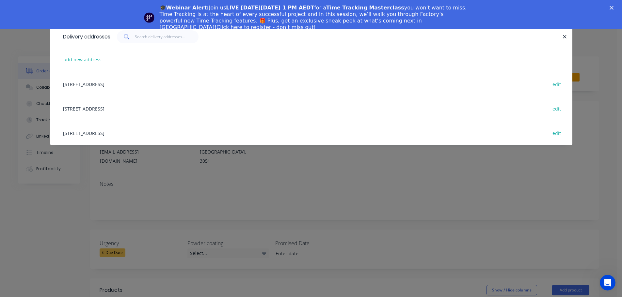
click at [77, 107] on div "[STREET_ADDRESS] edit" at bounding box center [311, 108] width 503 height 24
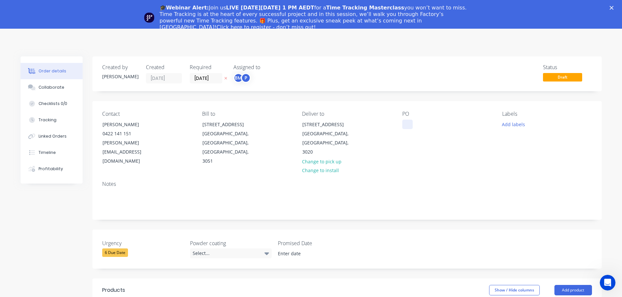
click at [407, 125] on div at bounding box center [407, 124] width 10 height 9
click at [57, 94] on button "Collaborate" at bounding box center [52, 87] width 62 height 16
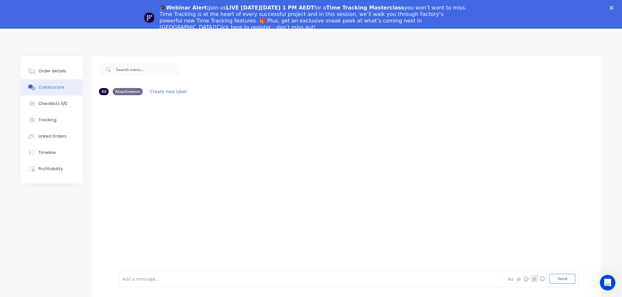
click at [532, 279] on icon "button" at bounding box center [534, 279] width 4 height 5
click at [560, 280] on button "Send" at bounding box center [562, 279] width 26 height 10
click at [53, 72] on div "Order details" at bounding box center [53, 71] width 28 height 6
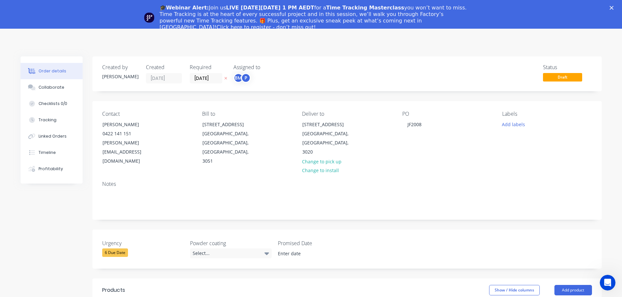
click at [617, 6] on div "🎓Webinar Alert: Join us LIVE on Thursday, October 16 at 1 PM AEDT for a Time Tr…" at bounding box center [311, 18] width 622 height 30
click at [613, 7] on polygon "Close" at bounding box center [612, 8] width 4 height 4
